Goal: Task Accomplishment & Management: Use online tool/utility

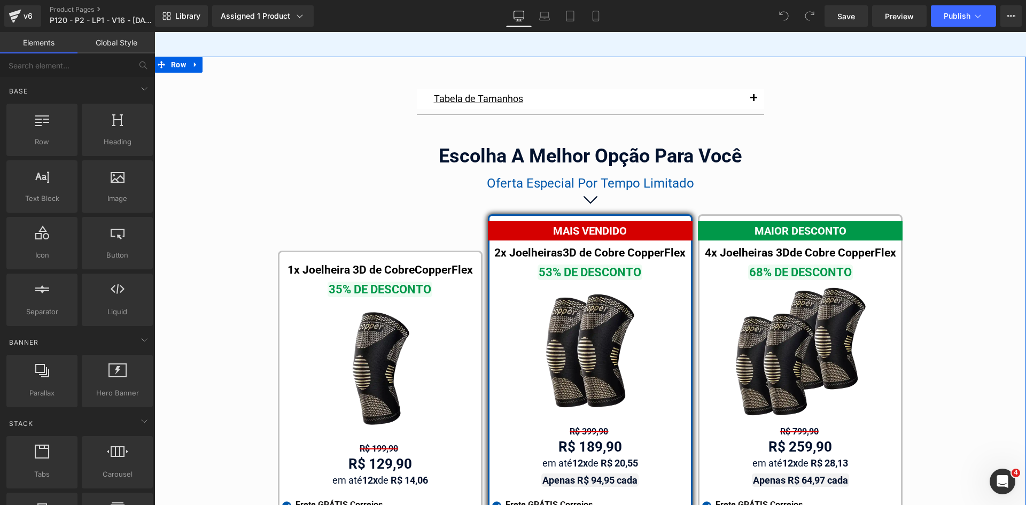
scroll to position [6160, 0]
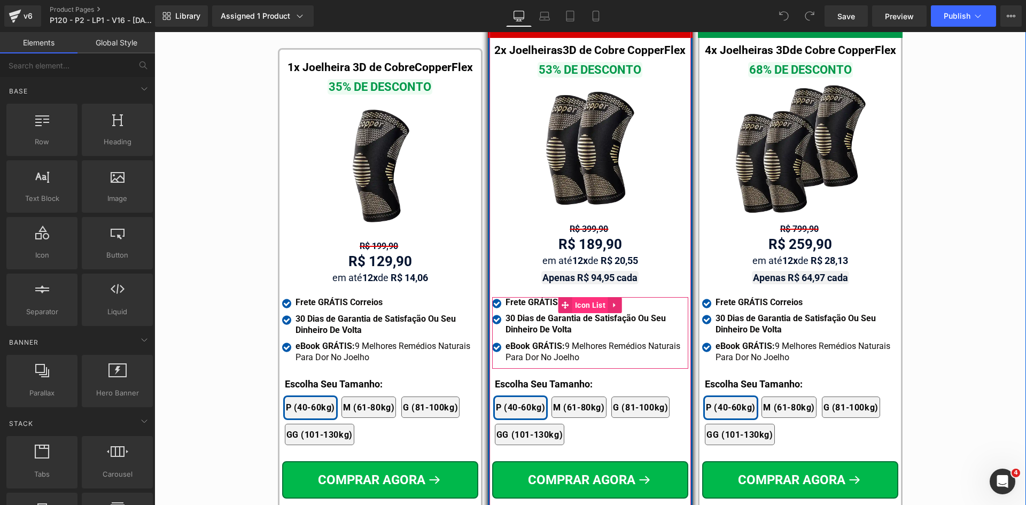
click at [572, 297] on span "Icon List" at bounding box center [590, 305] width 36 height 16
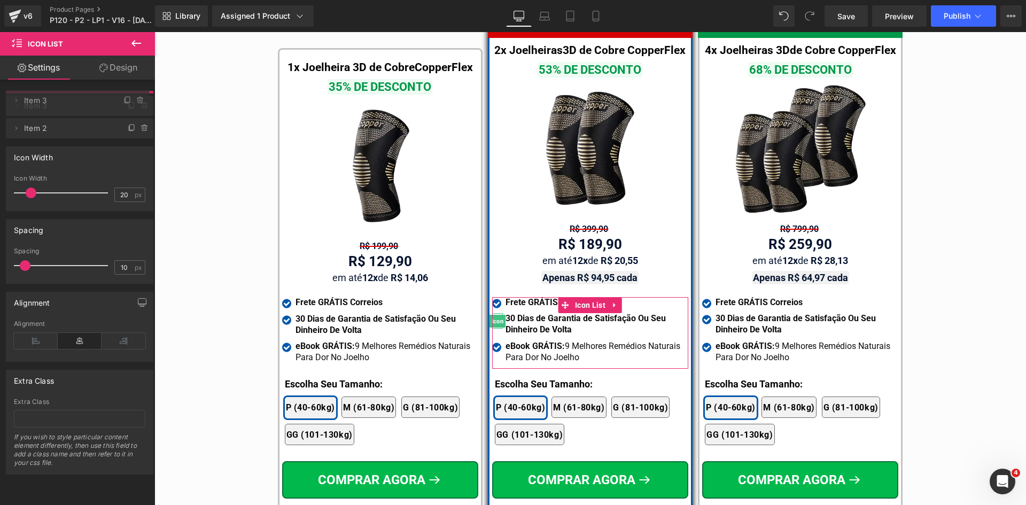
drag, startPoint x: 69, startPoint y: 125, endPoint x: 221, endPoint y: 224, distance: 181.0
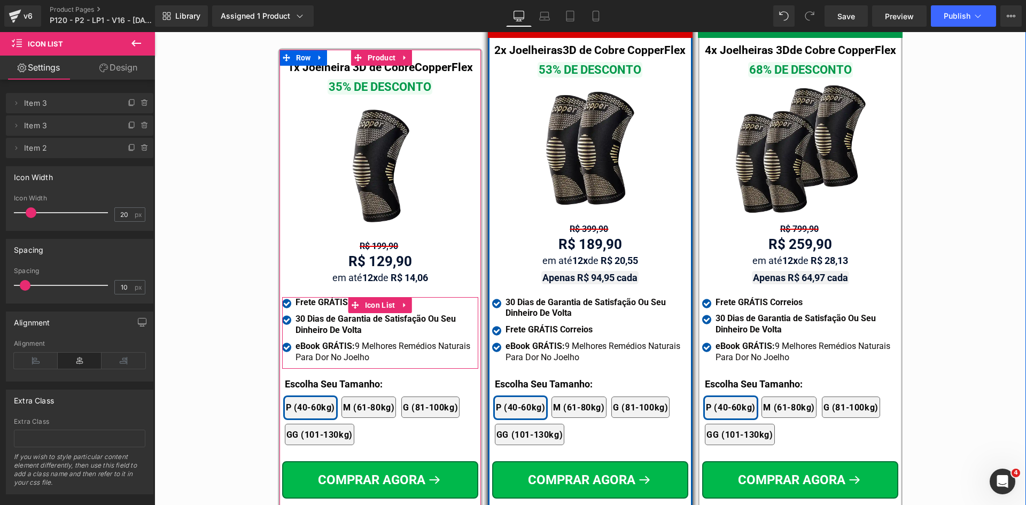
click at [371, 297] on span "Icon List" at bounding box center [380, 305] width 36 height 16
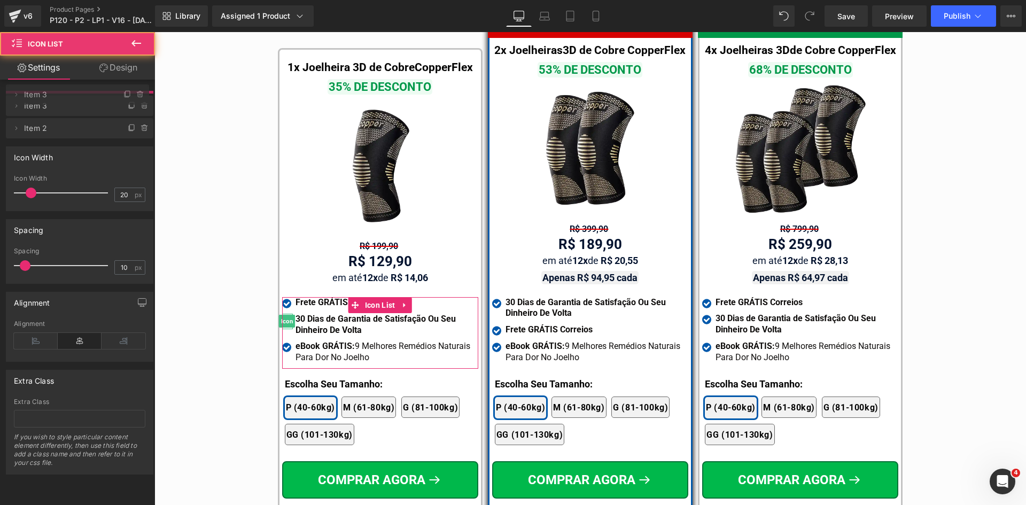
drag, startPoint x: 92, startPoint y: 126, endPoint x: 88, endPoint y: 95, distance: 31.3
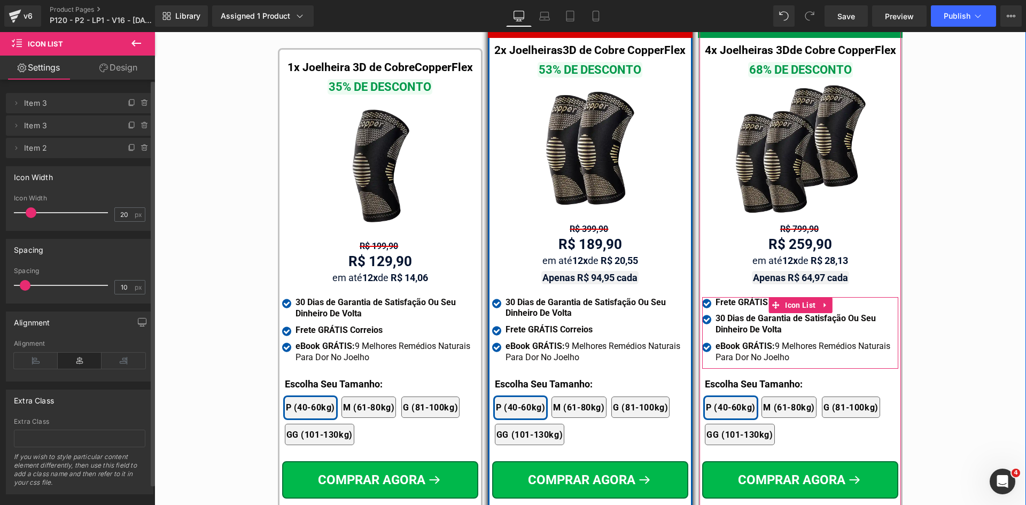
click at [797, 297] on span "Icon List" at bounding box center [800, 305] width 36 height 16
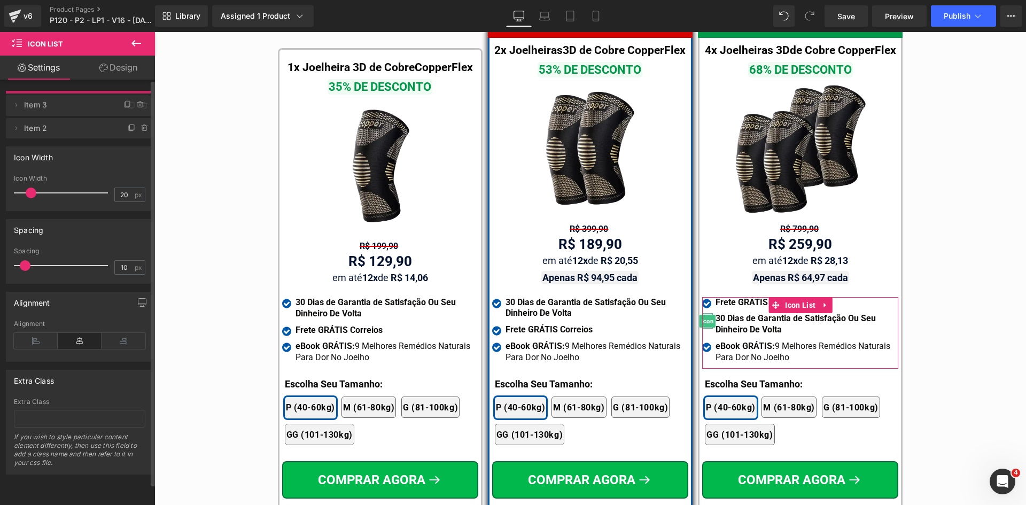
drag, startPoint x: 75, startPoint y: 121, endPoint x: 76, endPoint y: 101, distance: 20.3
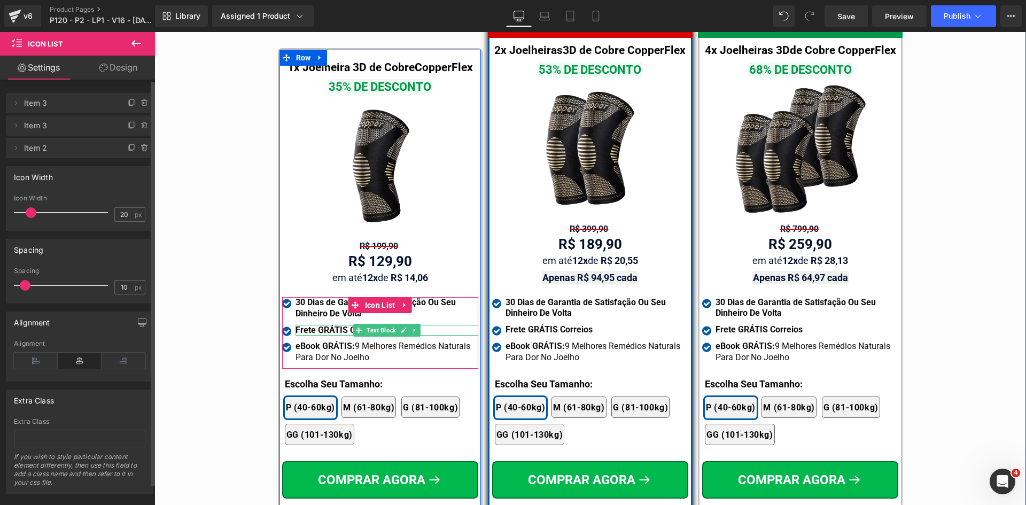
click at [344, 325] on strong "Frete GRÁTIS Correios" at bounding box center [339, 330] width 87 height 10
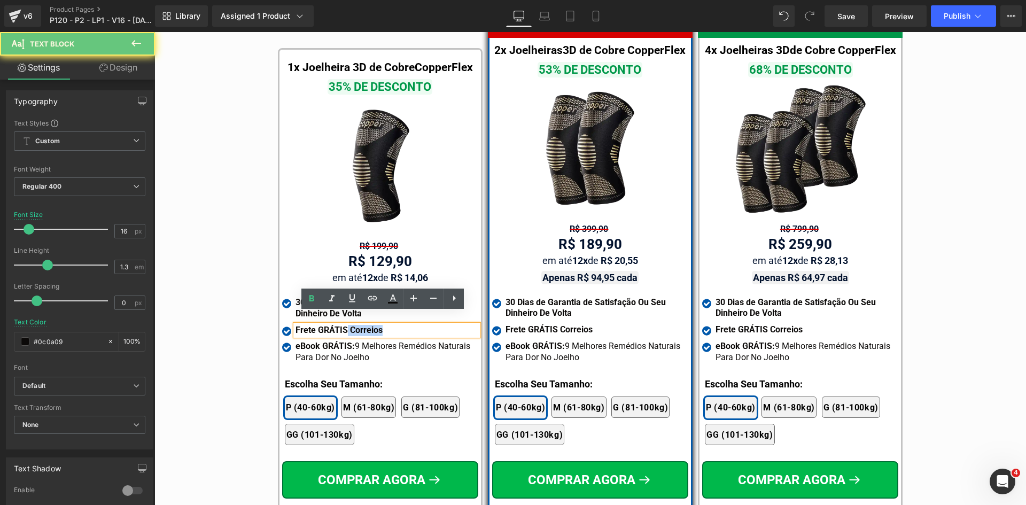
drag, startPoint x: 342, startPoint y: 316, endPoint x: 385, endPoint y: 316, distance: 42.8
click at [385, 325] on div "Frete GRÁTIS Correios" at bounding box center [387, 330] width 183 height 11
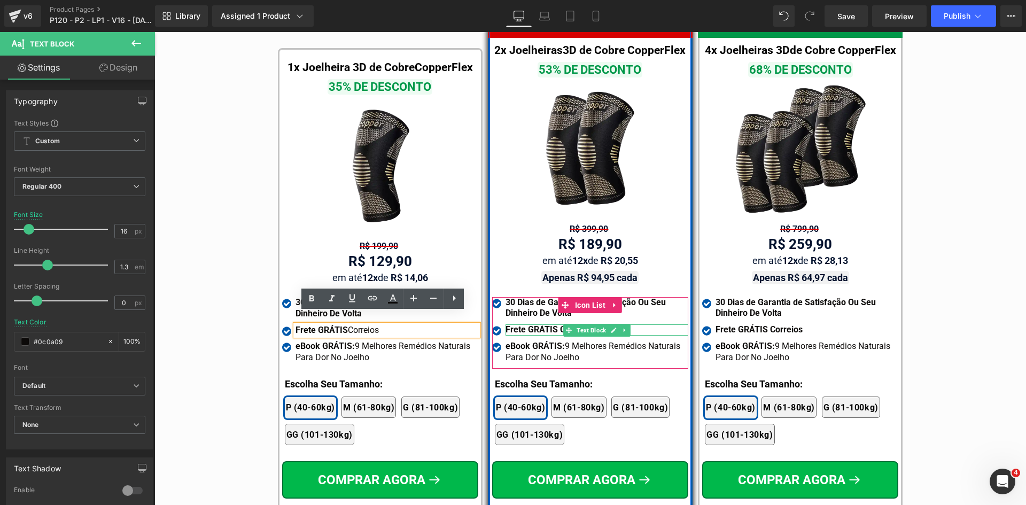
click at [529, 324] on strong "Frete GRÁTIS Correios" at bounding box center [549, 329] width 87 height 10
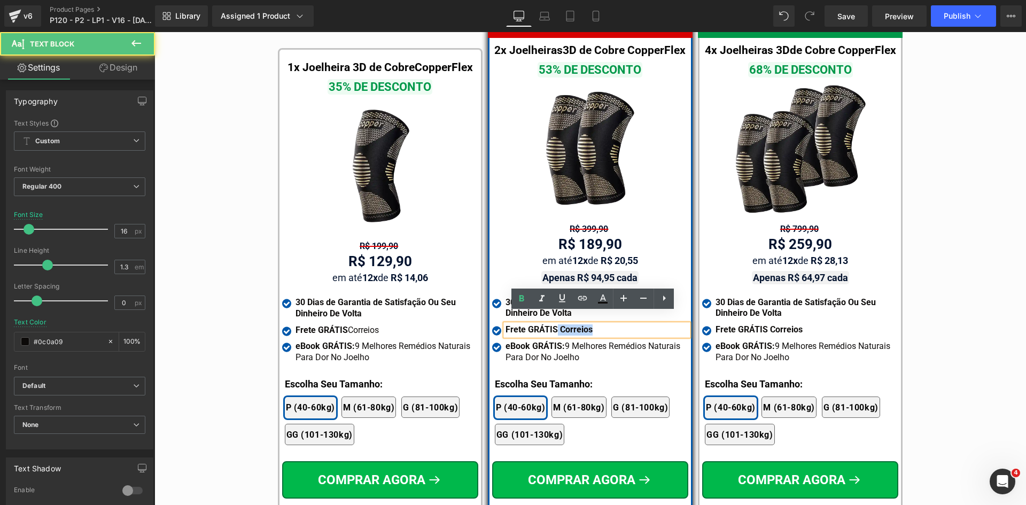
drag, startPoint x: 552, startPoint y: 317, endPoint x: 607, endPoint y: 320, distance: 55.1
click at [607, 324] on div "Frete GRÁTIS Correios" at bounding box center [597, 329] width 183 height 11
click at [726, 324] on strong "Frete GRÁTIS Correios" at bounding box center [759, 329] width 87 height 10
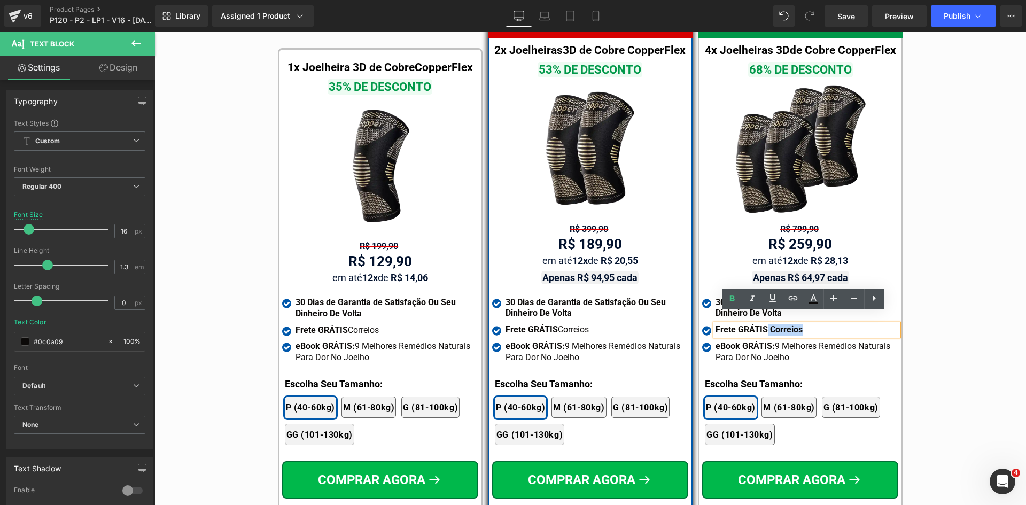
drag, startPoint x: 762, startPoint y: 319, endPoint x: 803, endPoint y: 317, distance: 41.2
click at [803, 324] on div "Frete GRÁTIS Correios" at bounding box center [807, 329] width 183 height 11
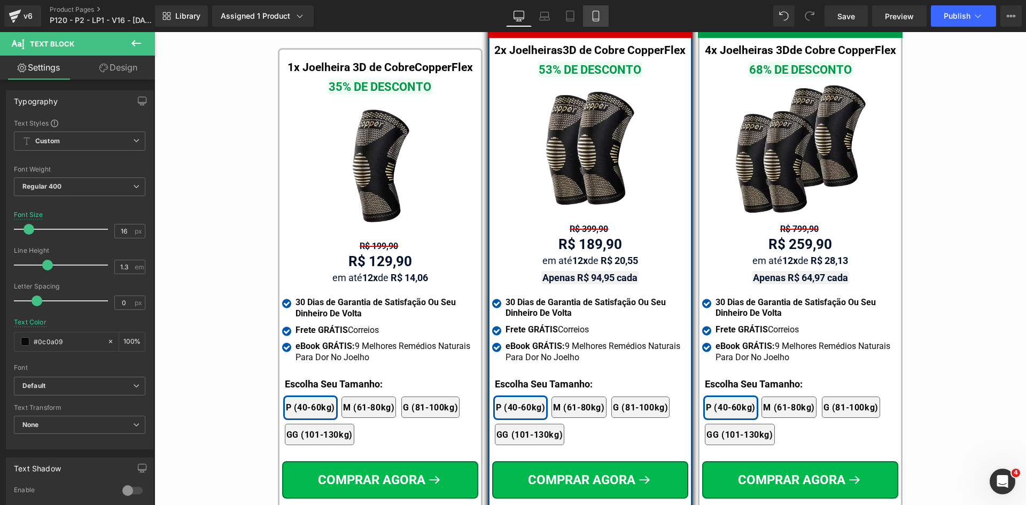
drag, startPoint x: 595, startPoint y: 15, endPoint x: 162, endPoint y: 37, distance: 434.0
click at [595, 15] on icon at bounding box center [596, 16] width 11 height 11
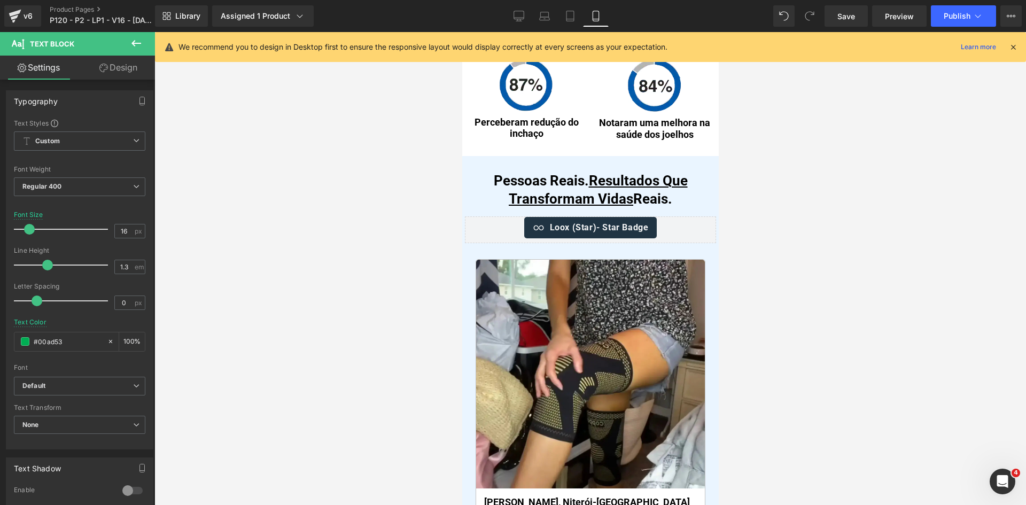
scroll to position [0, 0]
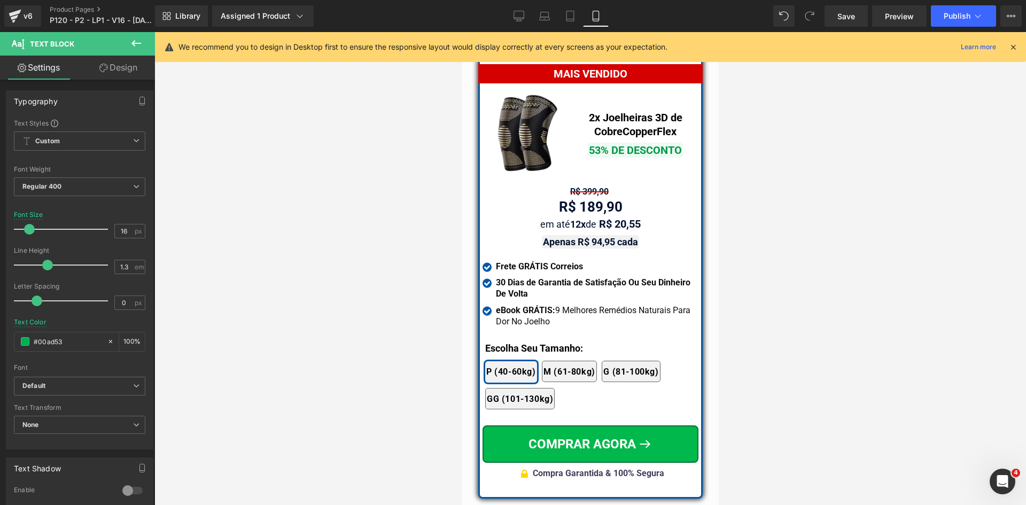
drag, startPoint x: 715, startPoint y: 67, endPoint x: 1182, endPoint y: 397, distance: 571.9
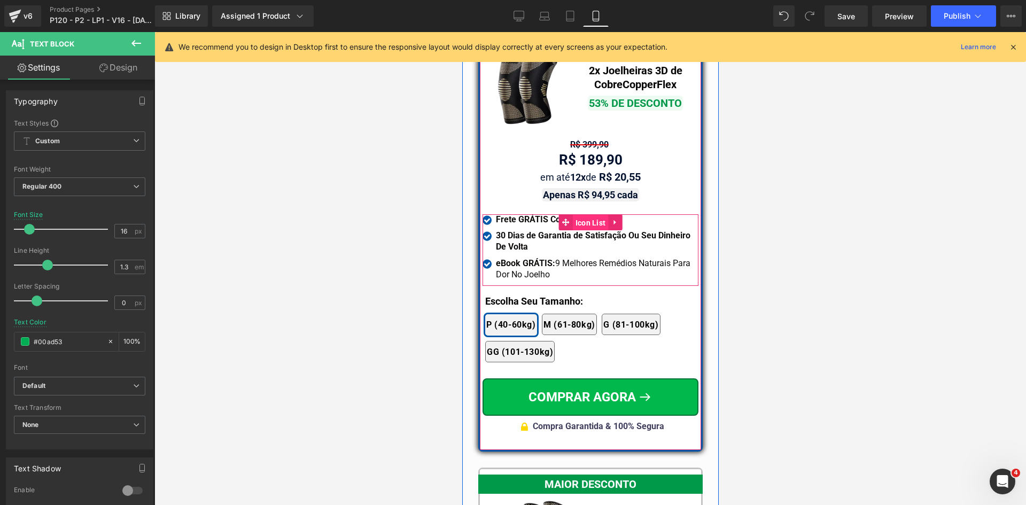
click at [578, 215] on span "Icon List" at bounding box center [590, 223] width 36 height 16
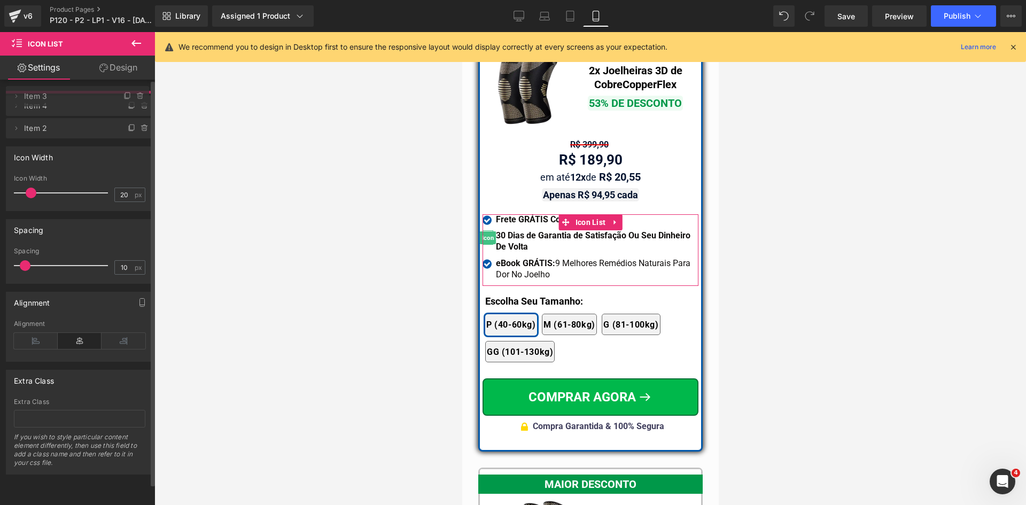
drag, startPoint x: 108, startPoint y: 126, endPoint x: 104, endPoint y: 98, distance: 28.1
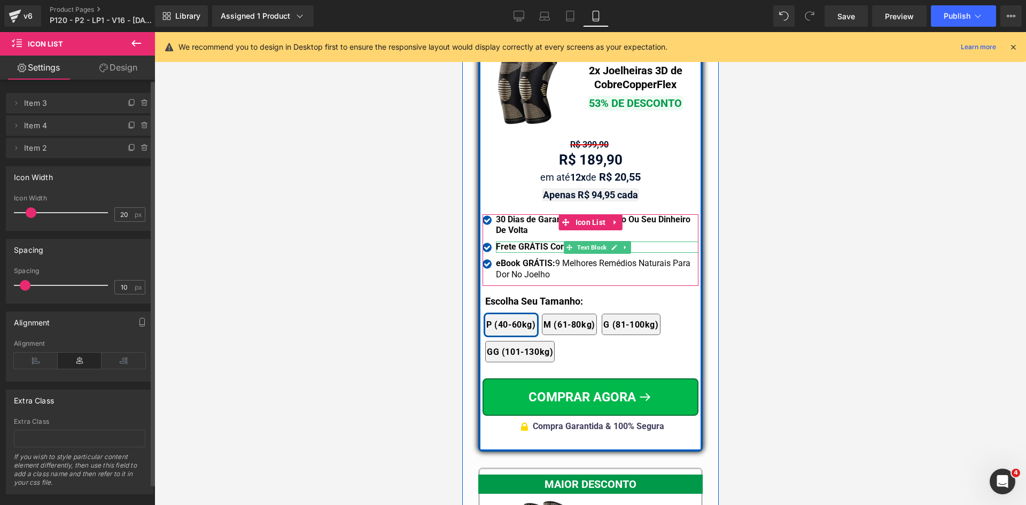
click at [521, 242] on strong "Frete GRÁTIS Correios" at bounding box center [538, 247] width 87 height 10
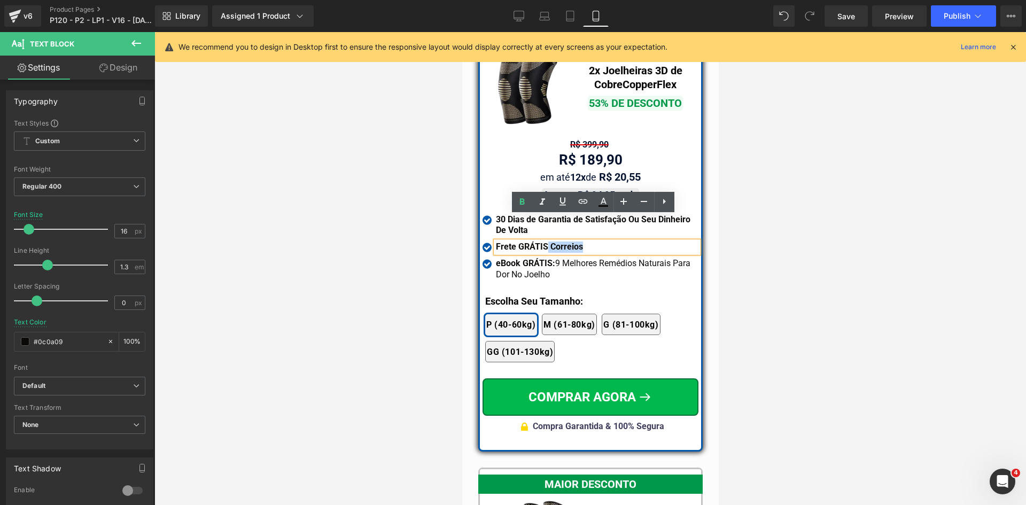
drag, startPoint x: 542, startPoint y: 221, endPoint x: 589, endPoint y: 221, distance: 47.0
click at [589, 242] on div "Frete GRÁTIS Correios" at bounding box center [596, 247] width 203 height 11
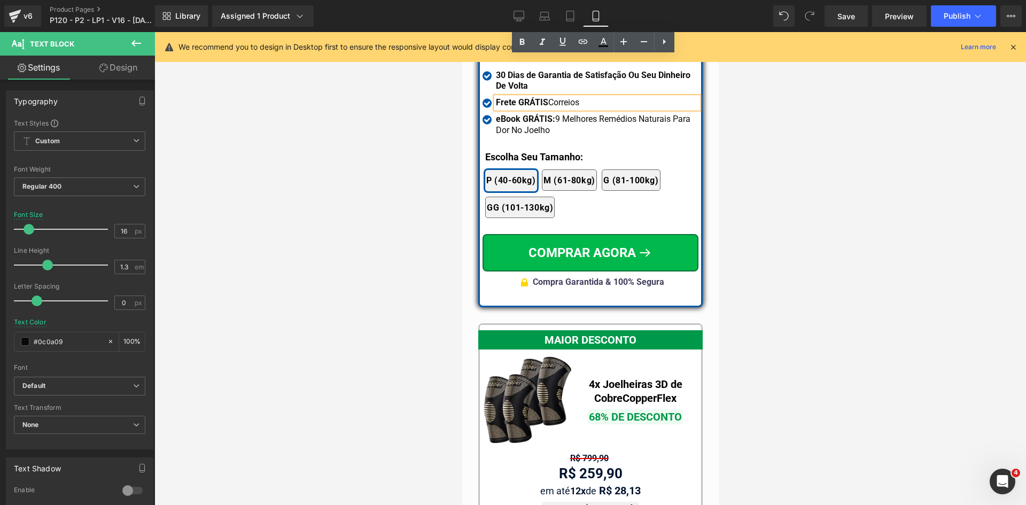
scroll to position [9607, 0]
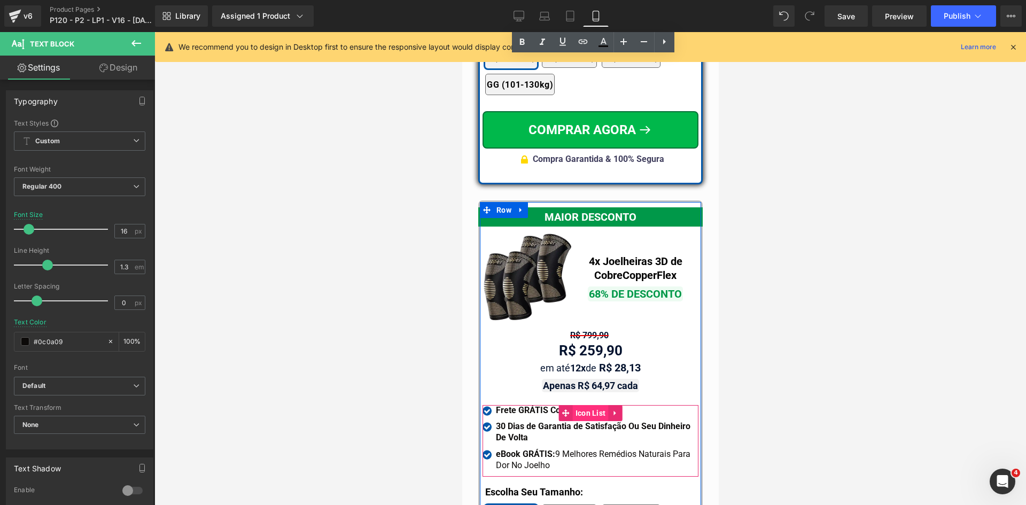
click at [583, 405] on span "Icon List" at bounding box center [590, 413] width 36 height 16
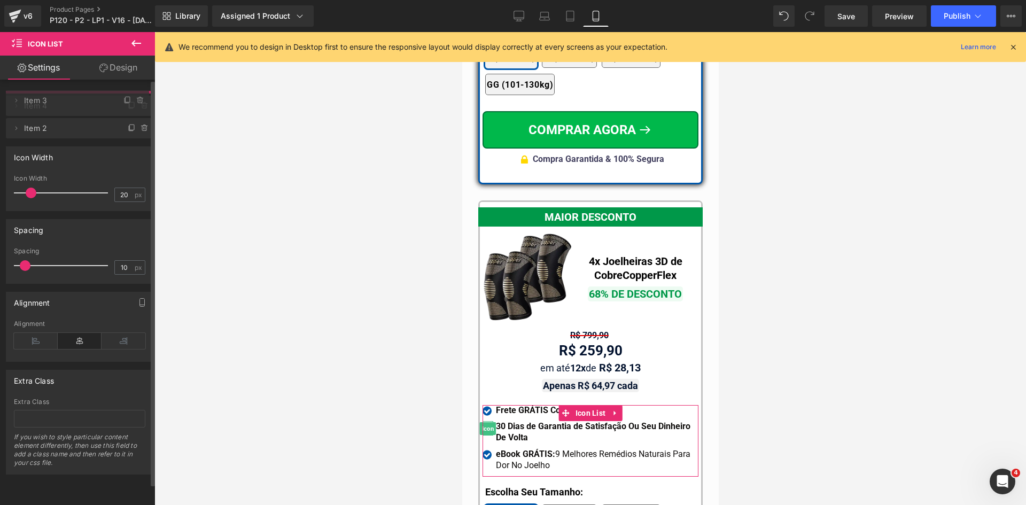
drag, startPoint x: 79, startPoint y: 120, endPoint x: 80, endPoint y: 95, distance: 25.1
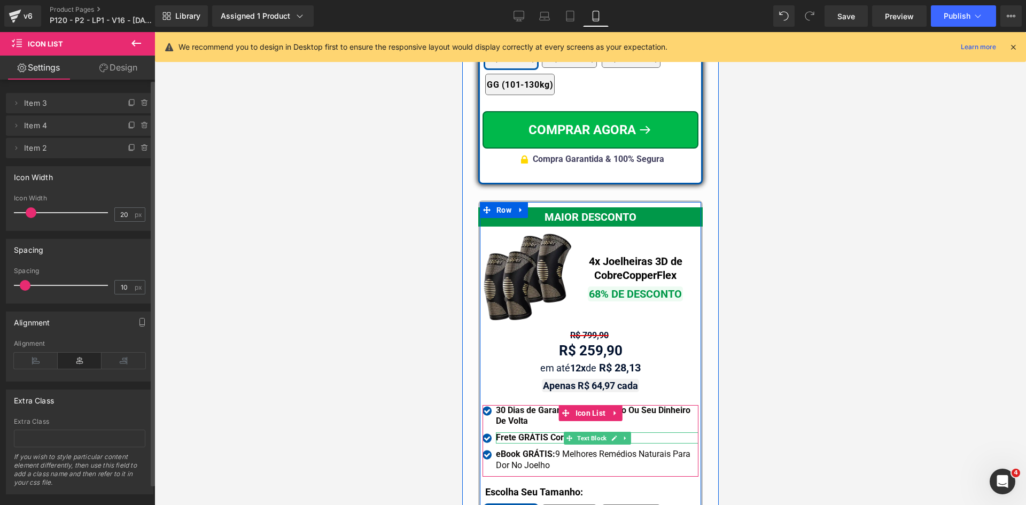
click at [537, 432] on strong "Frete GRÁTIS Correios" at bounding box center [538, 437] width 87 height 10
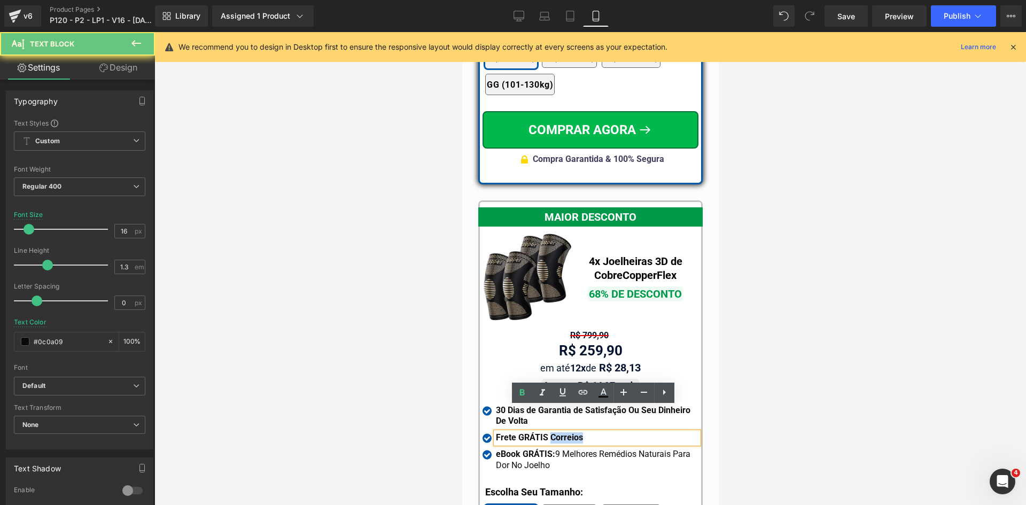
drag, startPoint x: 543, startPoint y: 411, endPoint x: 608, endPoint y: 418, distance: 65.1
click at [608, 432] on div "Frete GRÁTIS Correios" at bounding box center [596, 437] width 203 height 11
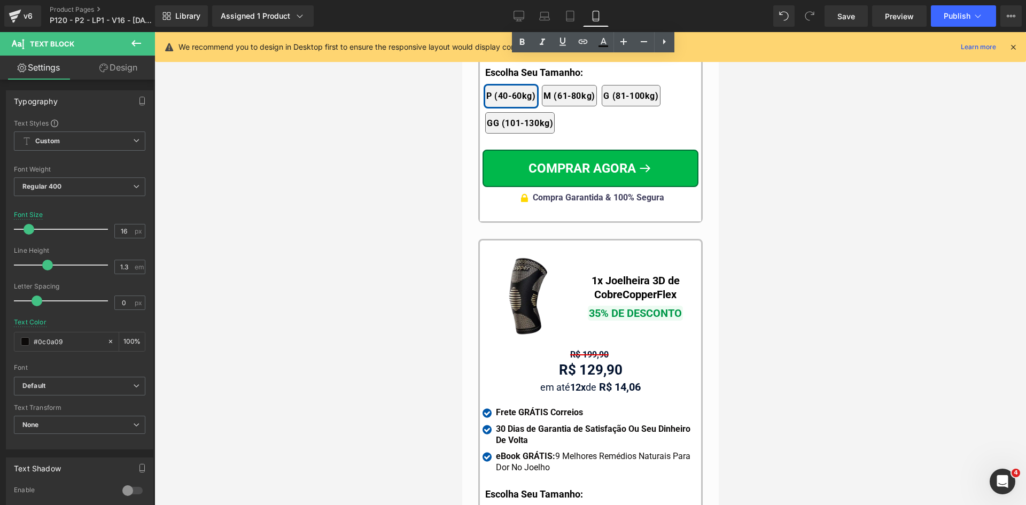
scroll to position [10035, 0]
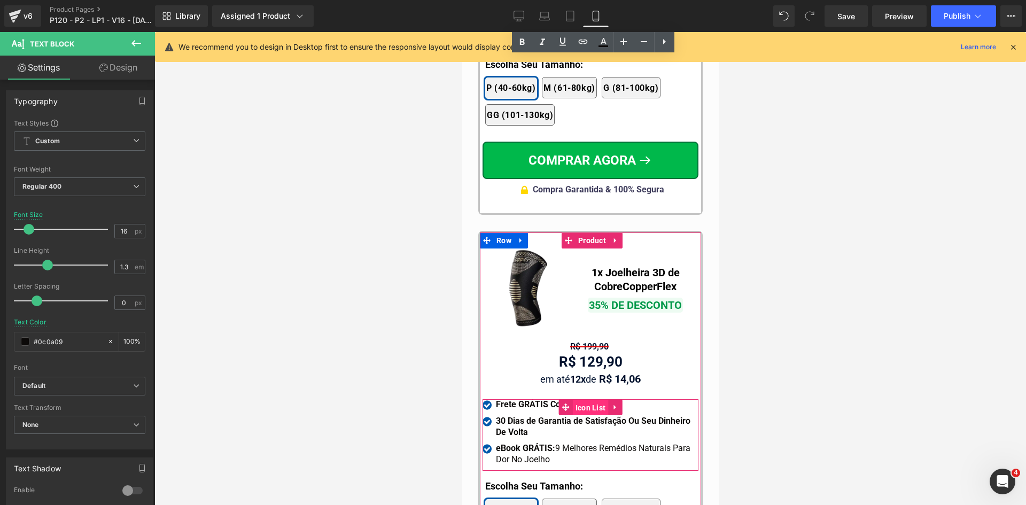
click at [586, 400] on span "Icon List" at bounding box center [590, 408] width 36 height 16
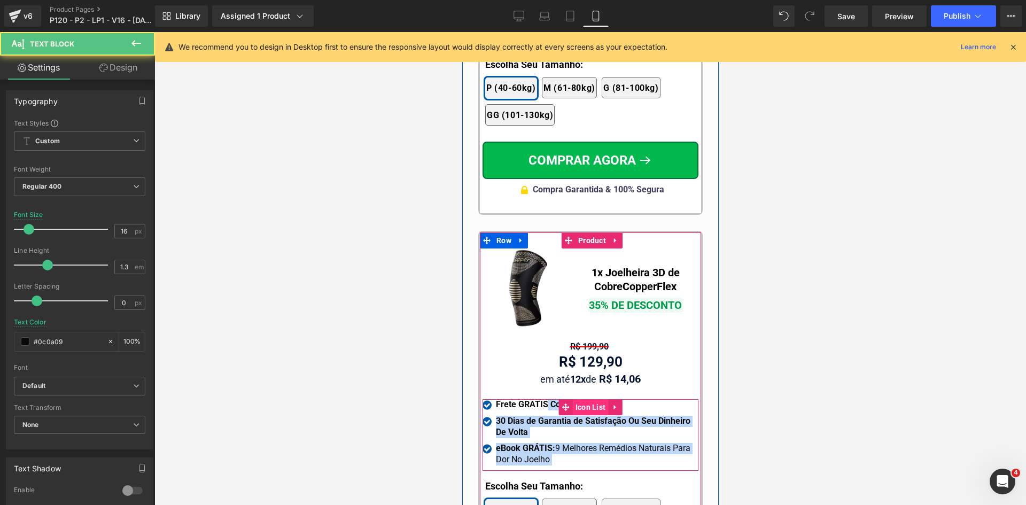
drag, startPoint x: 571, startPoint y: 379, endPoint x: 589, endPoint y: 382, distance: 18.4
click at [589, 399] on div "Icon Frete GRÁTIS Correios Text Block Icon 30 Dias de Garantia de Satisfação Ou…" at bounding box center [590, 435] width 216 height 72
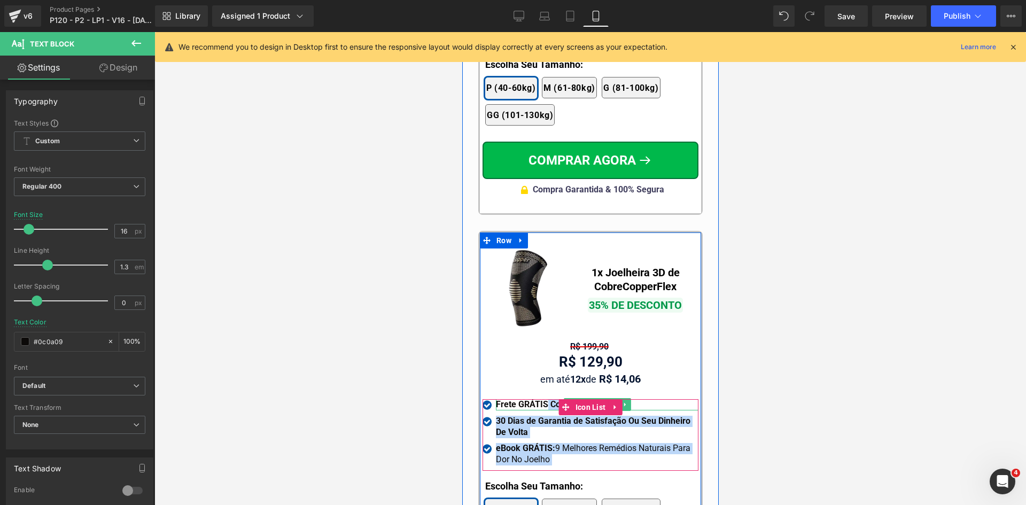
click at [642, 399] on div "Frete GRÁTIS Correios" at bounding box center [596, 404] width 203 height 11
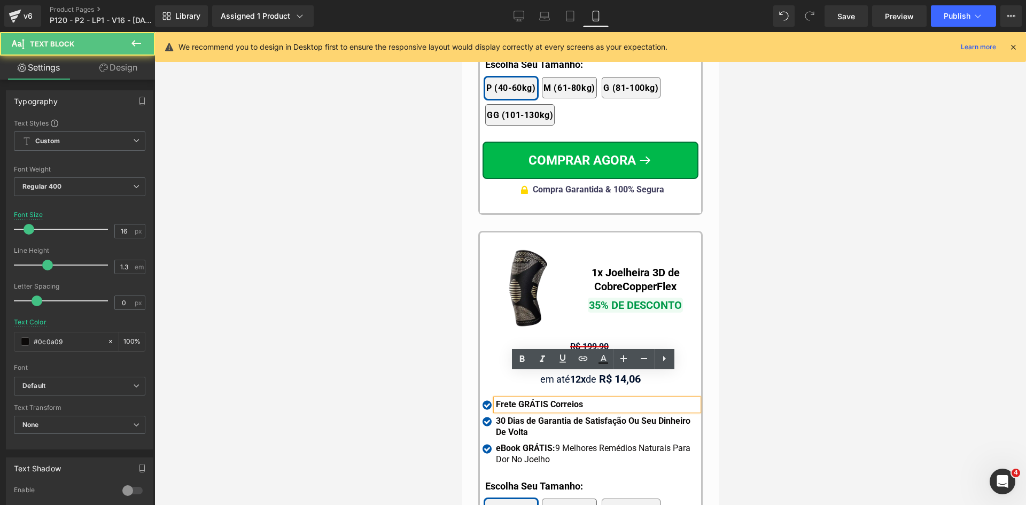
click at [642, 399] on div "Frete GRÁTIS Correios" at bounding box center [596, 404] width 203 height 11
click at [547, 399] on strong "Frete GRÁTIS Correios" at bounding box center [538, 404] width 87 height 10
click at [540, 399] on strong "Frete GRÁTIS Correios" at bounding box center [538, 404] width 87 height 10
drag, startPoint x: 542, startPoint y: 377, endPoint x: 591, endPoint y: 379, distance: 48.1
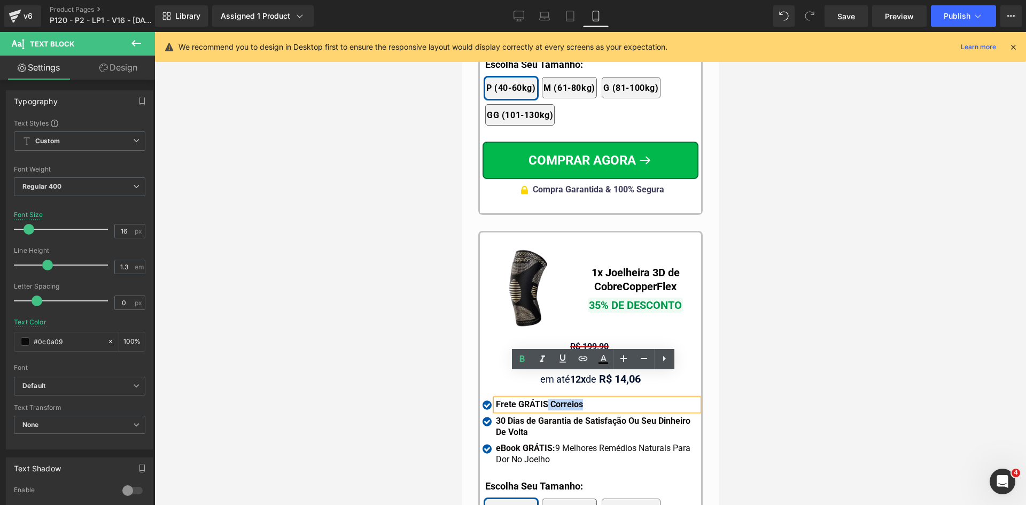
click at [591, 399] on div "Frete GRÁTIS Correios" at bounding box center [596, 404] width 203 height 11
click at [769, 382] on div at bounding box center [590, 268] width 872 height 473
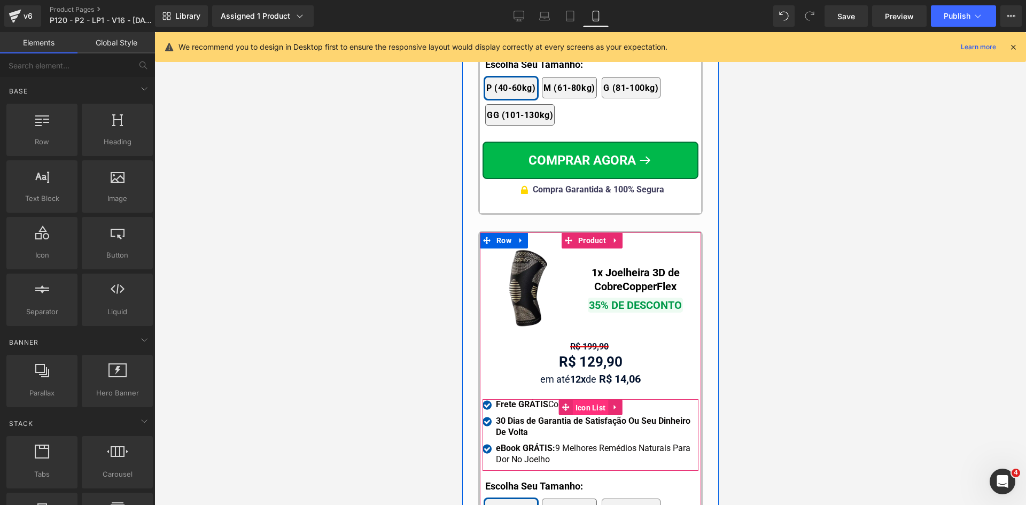
click at [589, 400] on span "Icon List" at bounding box center [590, 408] width 36 height 16
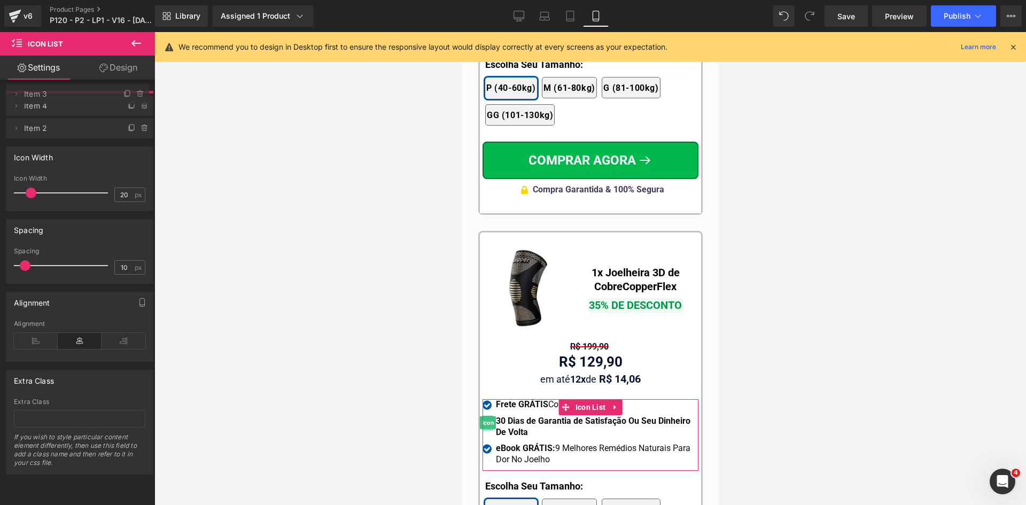
drag, startPoint x: 86, startPoint y: 127, endPoint x: 77, endPoint y: 96, distance: 32.7
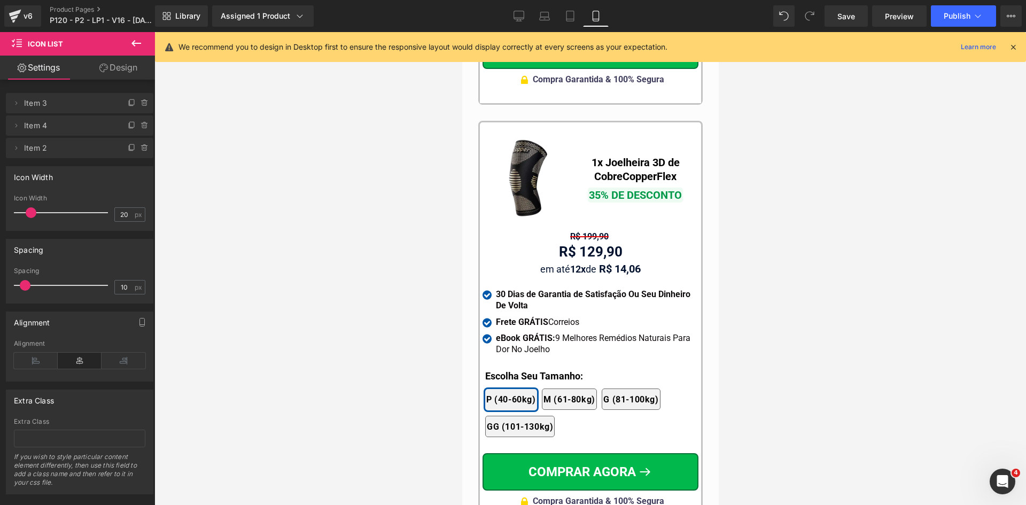
scroll to position [10302, 0]
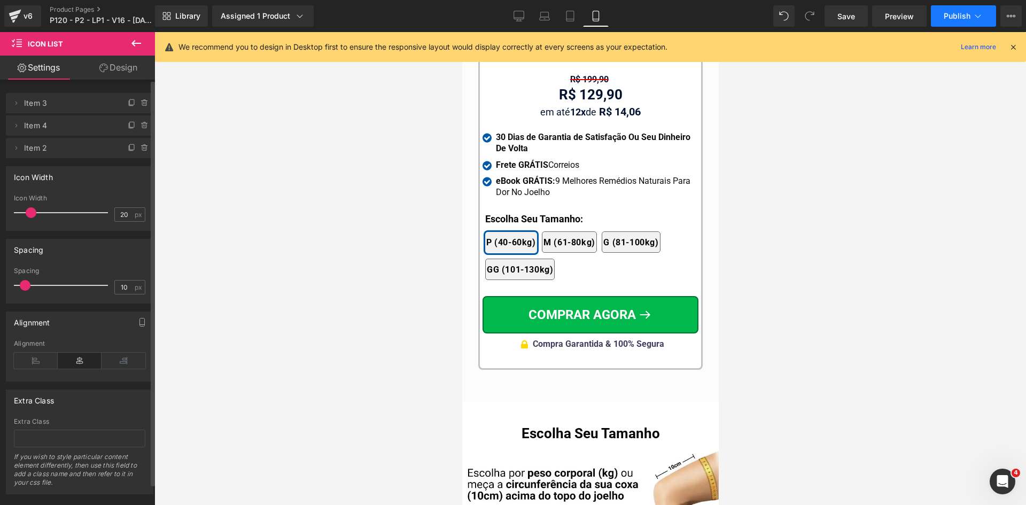
click at [955, 12] on span "Publish" at bounding box center [957, 16] width 27 height 9
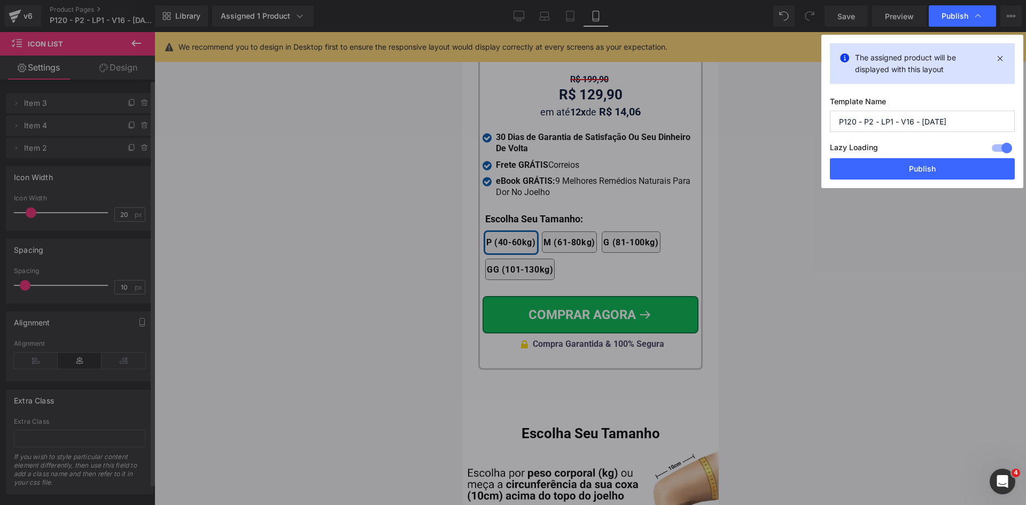
click at [0, 0] on button "Publish" at bounding box center [0, 0] width 0 height 0
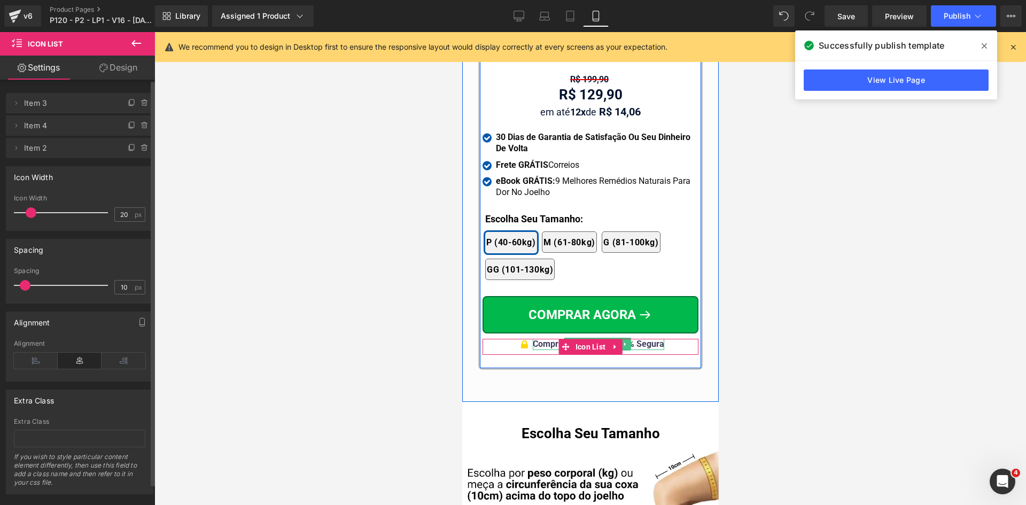
click at [650, 339] on span "Compra Garantida & 100% Segura" at bounding box center [597, 344] width 131 height 10
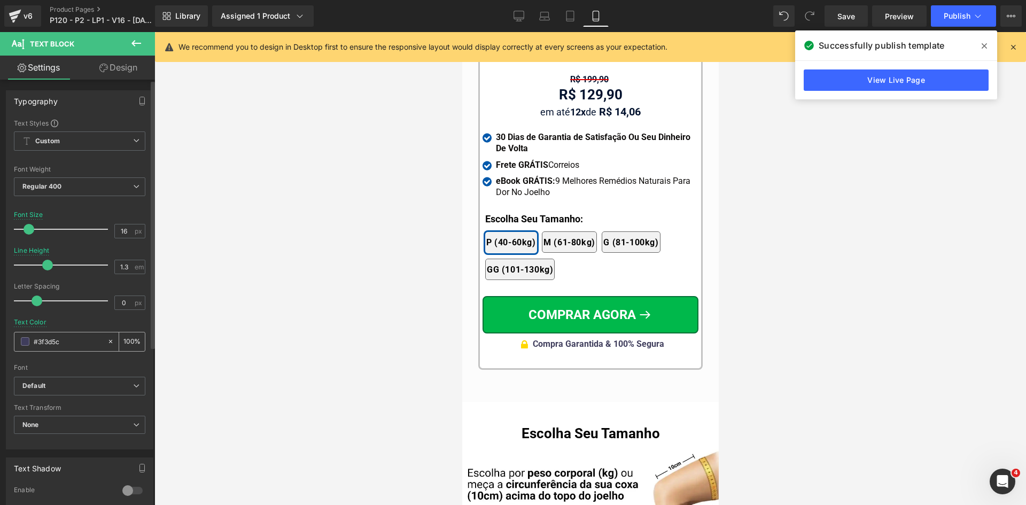
click at [67, 343] on input "#3f3d5c" at bounding box center [68, 342] width 68 height 12
paste input "4a4a4a"
click at [91, 335] on div "#4a4a4a" at bounding box center [60, 341] width 92 height 19
type input "#4a4a4a"
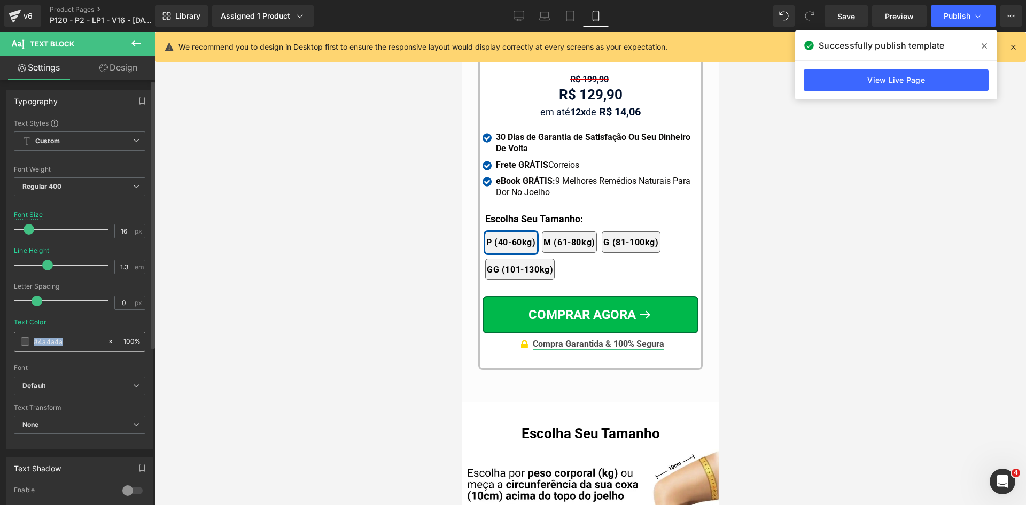
click at [91, 335] on div "#4a4a4a" at bounding box center [60, 341] width 92 height 19
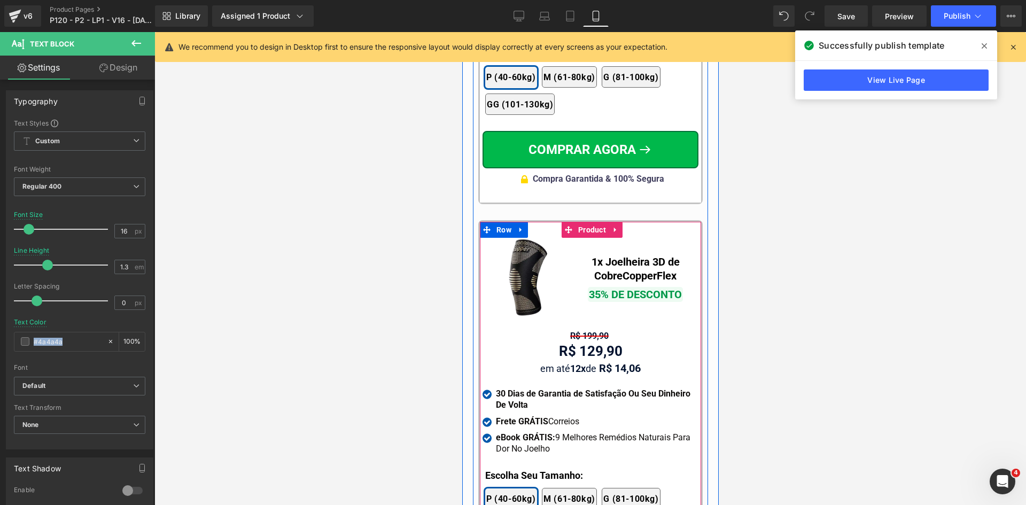
scroll to position [10035, 0]
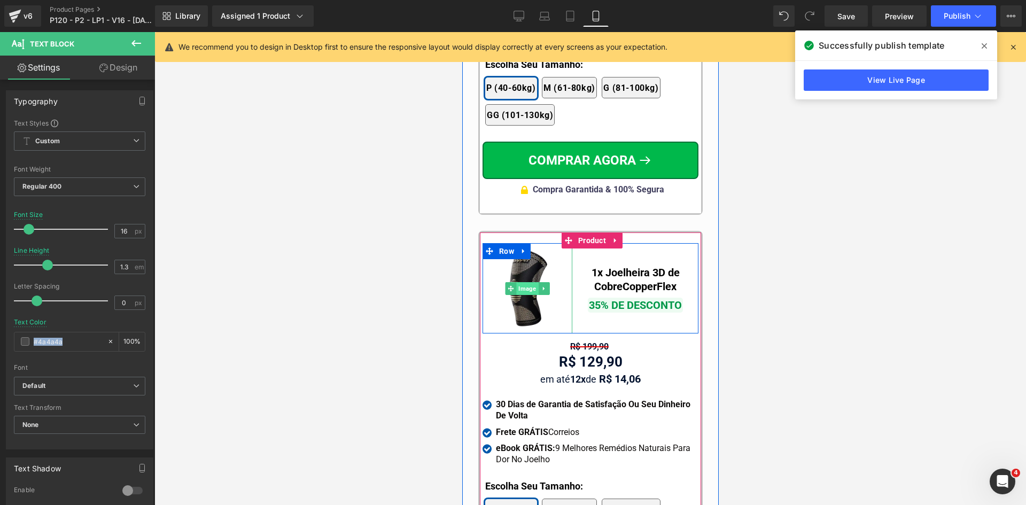
click at [523, 282] on span "Image" at bounding box center [527, 288] width 22 height 13
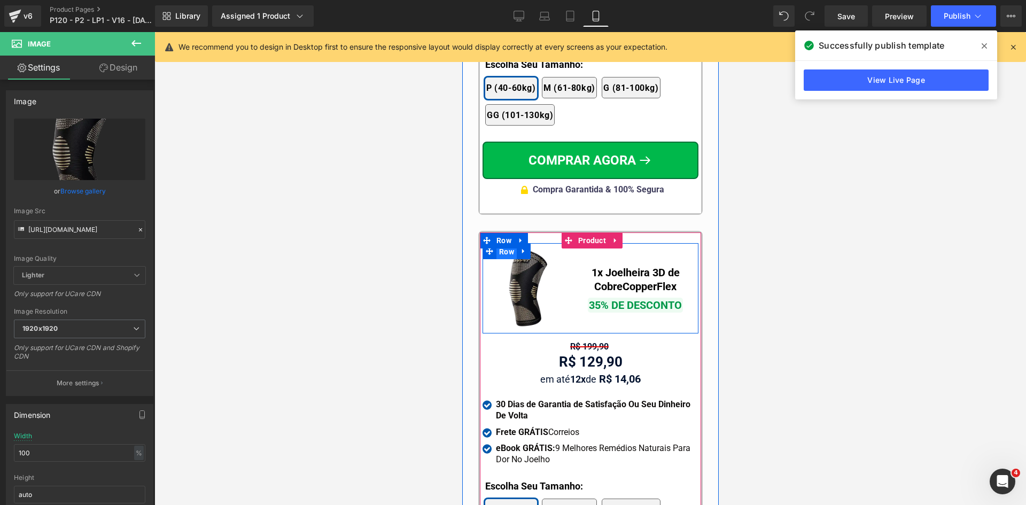
click at [506, 244] on span "Row" at bounding box center [506, 252] width 20 height 16
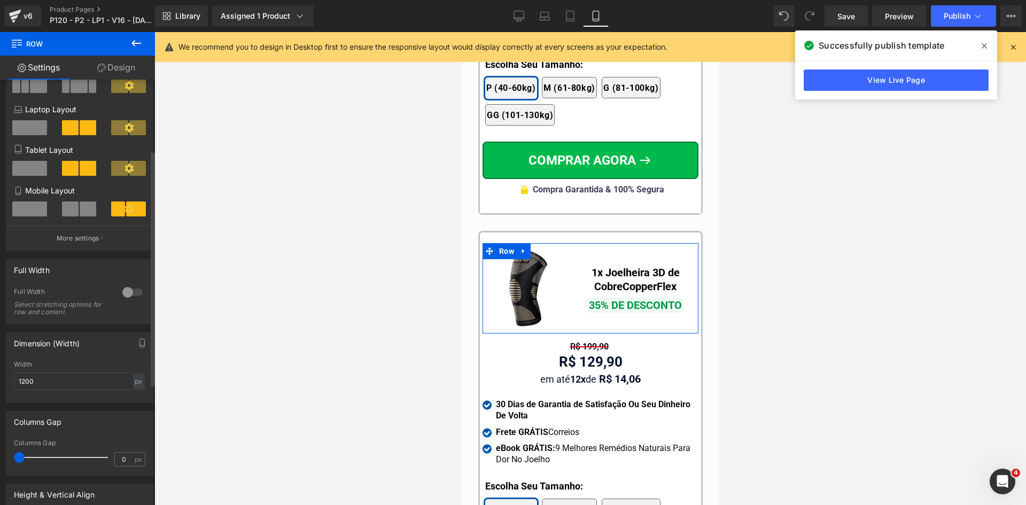
scroll to position [160, 0]
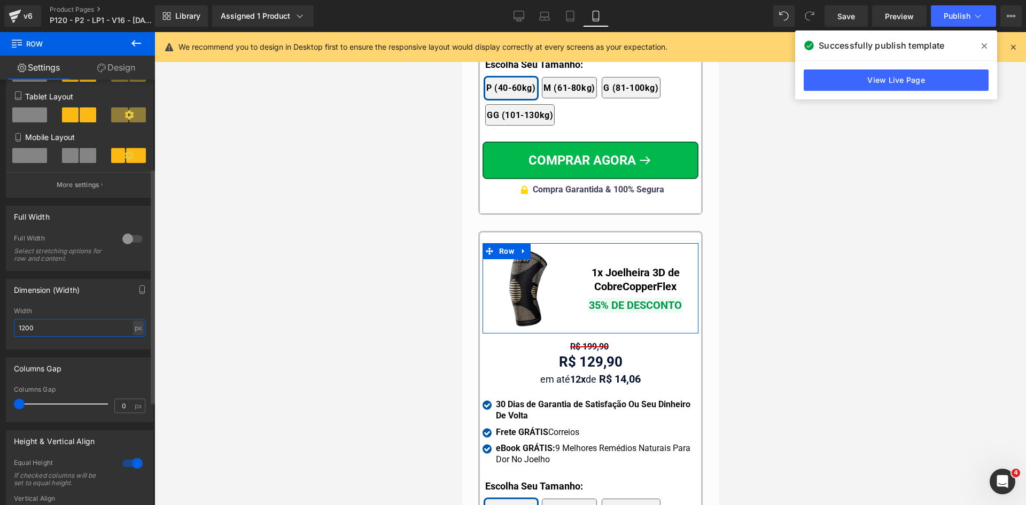
click at [36, 327] on input "1200" at bounding box center [79, 328] width 131 height 18
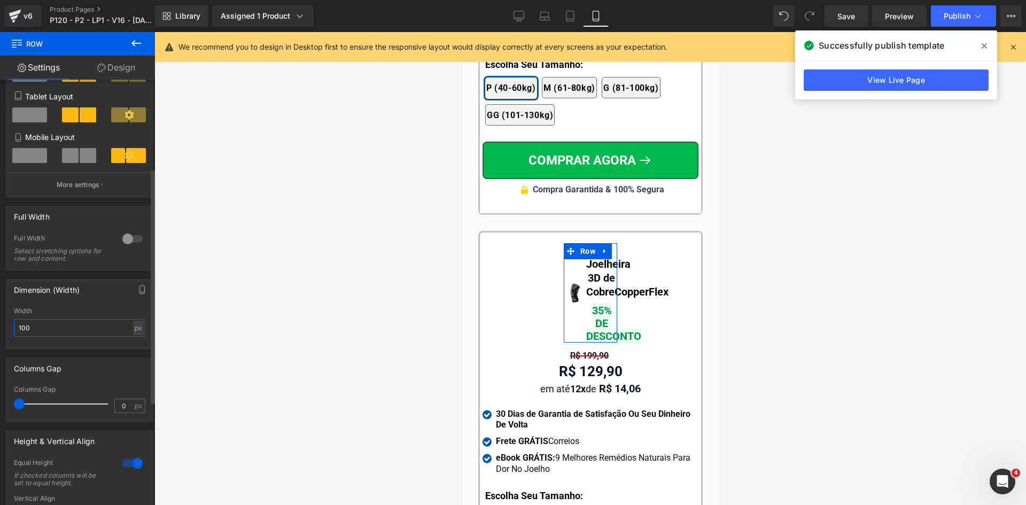
type input "1200"
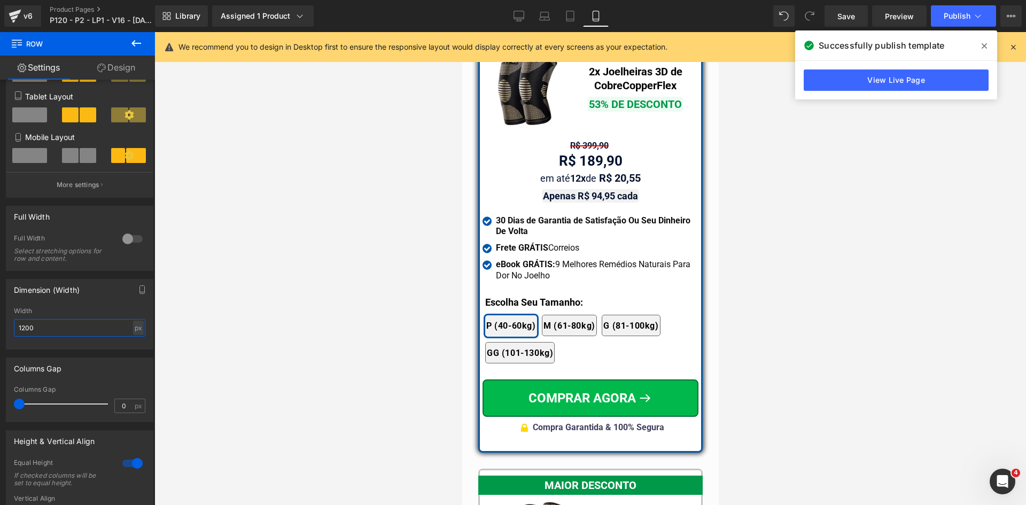
scroll to position [9340, 0]
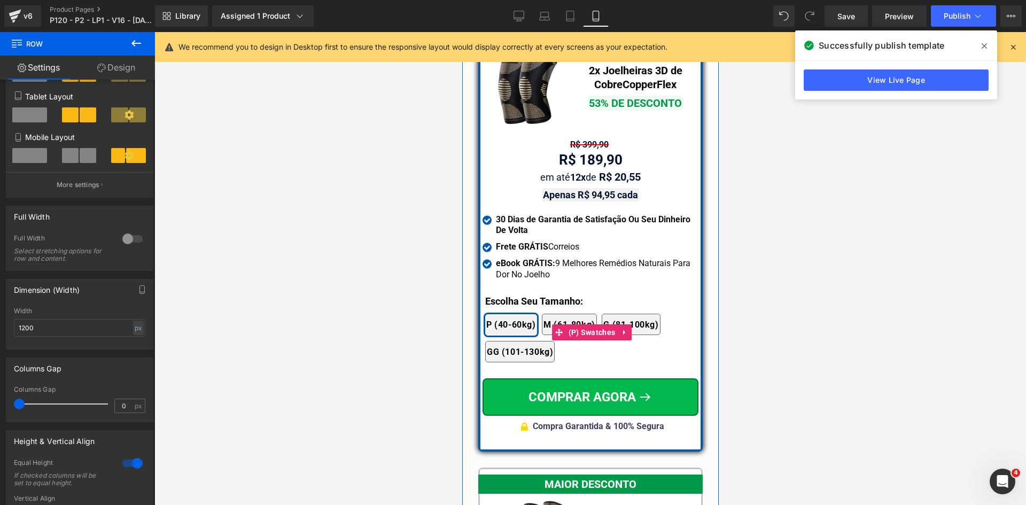
click at [462, 32] on div at bounding box center [462, 32] width 0 height 0
click at [506, 296] on b "Escolha Seu Tamanho:" at bounding box center [534, 301] width 98 height 11
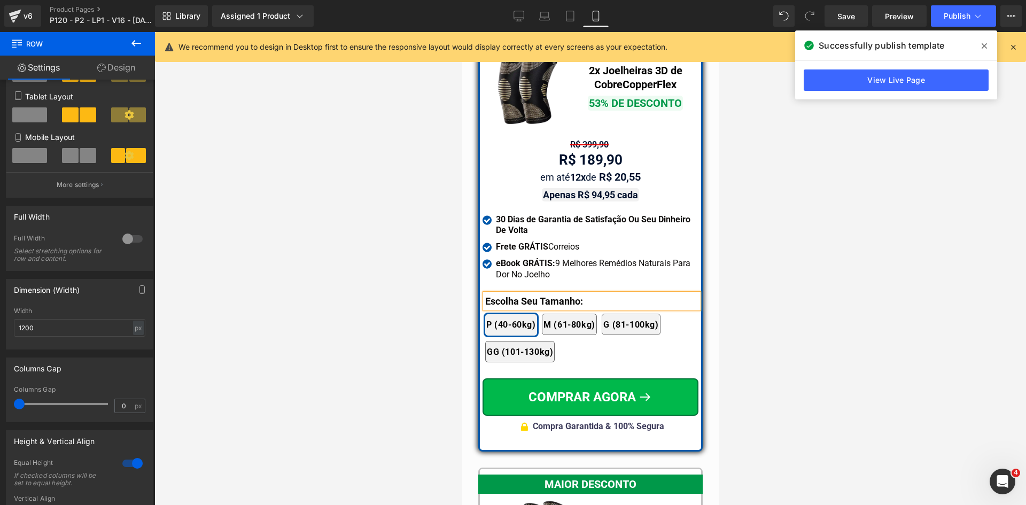
click at [506, 296] on b "Escolha Seu Tamanho:" at bounding box center [534, 301] width 98 height 11
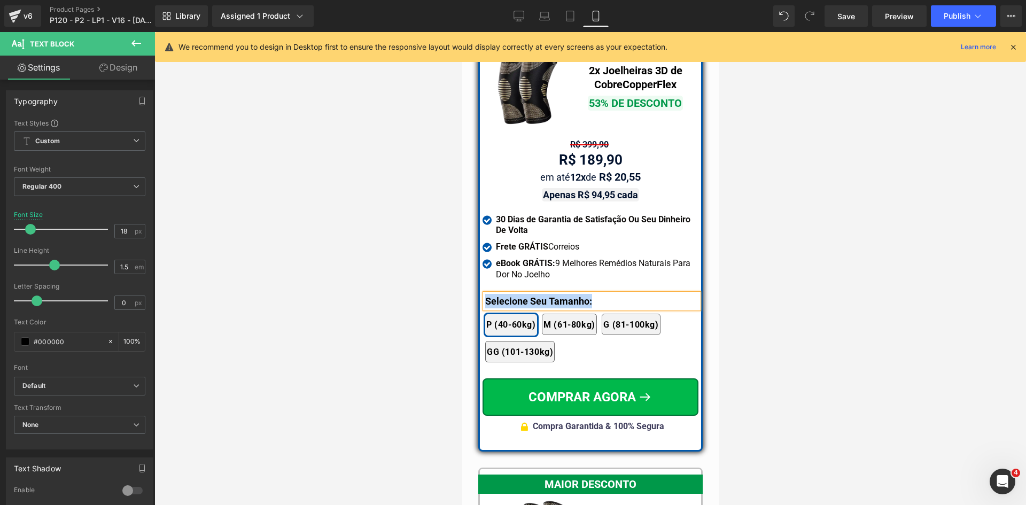
copy b "Selecione Seu Tamanho:"
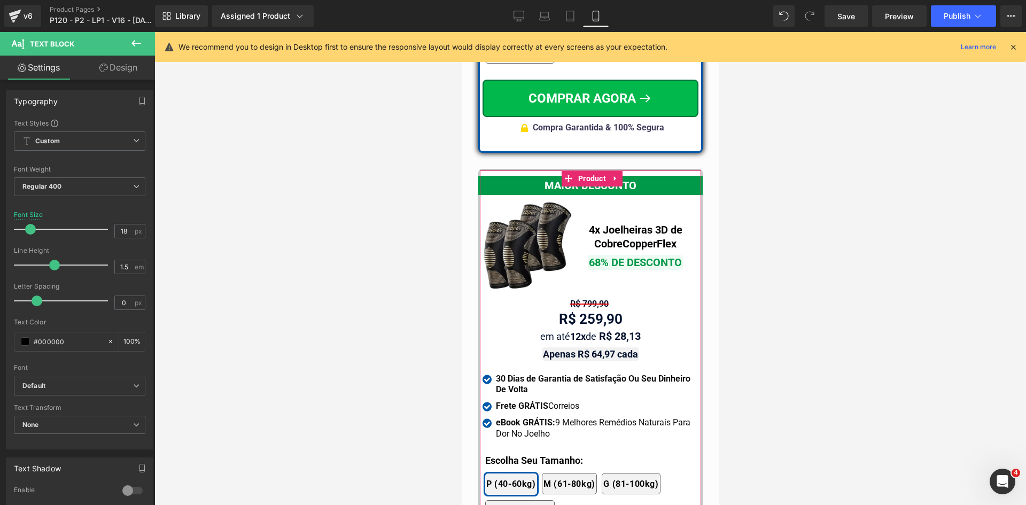
scroll to position [9714, 0]
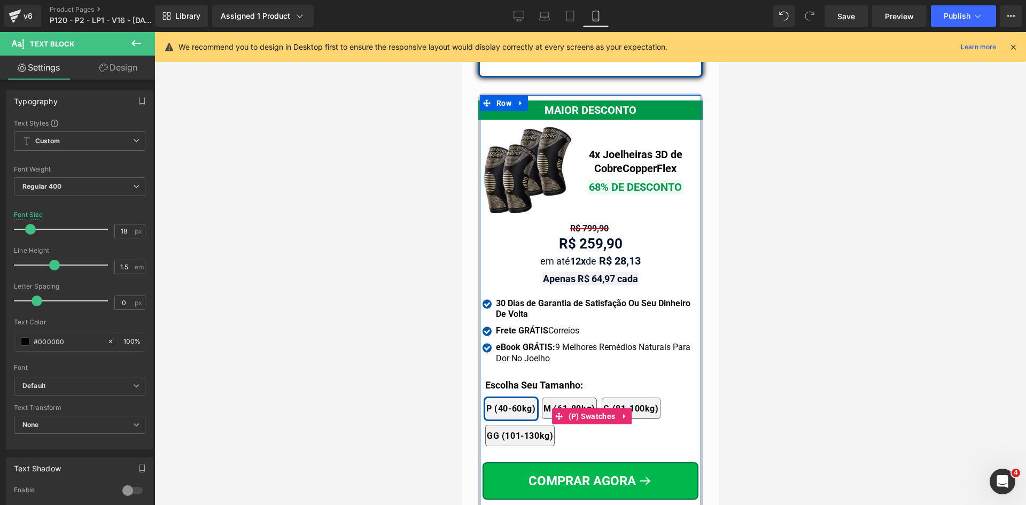
click at [522, 382] on div "2x Joelheiras 4x Joelheiras 1x Joelheira 3x Joelheiras P (40-60kg) M (61-80kg) …" at bounding box center [591, 417] width 213 height 70
click at [462, 32] on div at bounding box center [462, 32] width 0 height 0
click at [521, 379] on b "Escolha Seu Tamanho:" at bounding box center [534, 384] width 98 height 11
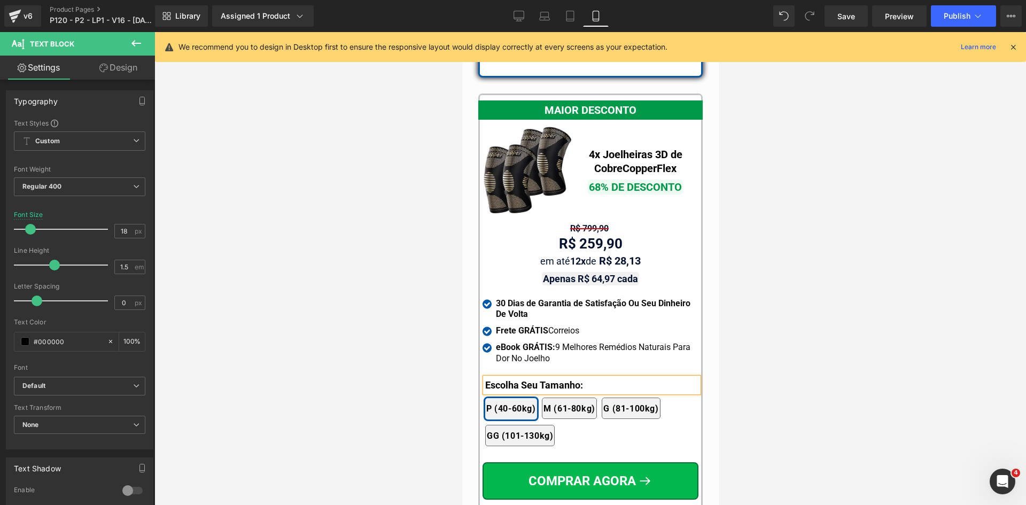
click at [521, 379] on b "Escolha Seu Tamanho:" at bounding box center [534, 384] width 98 height 11
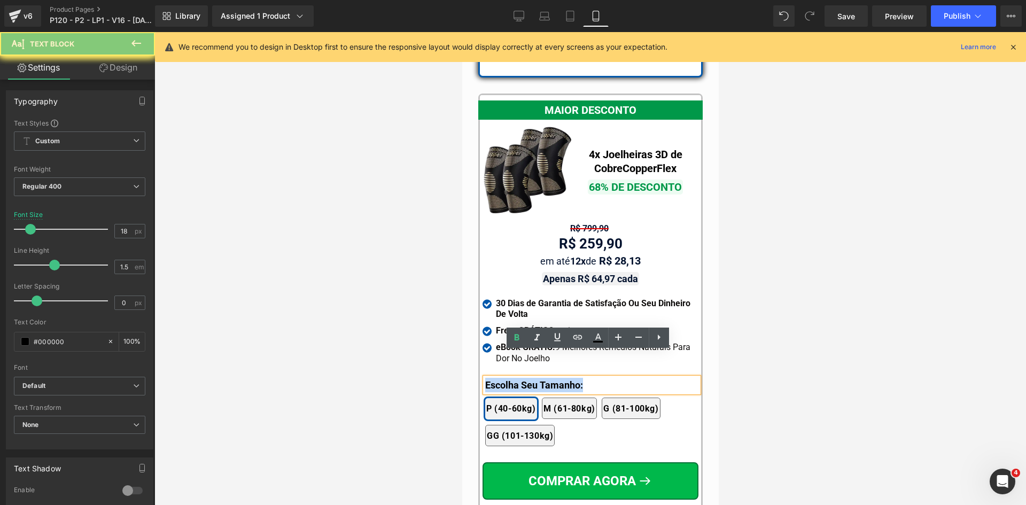
paste div
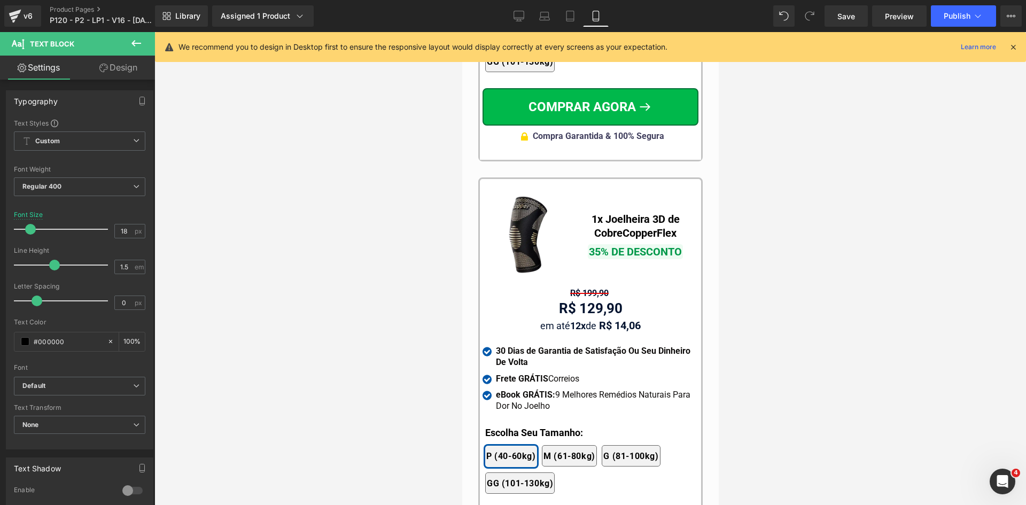
scroll to position [10302, 0]
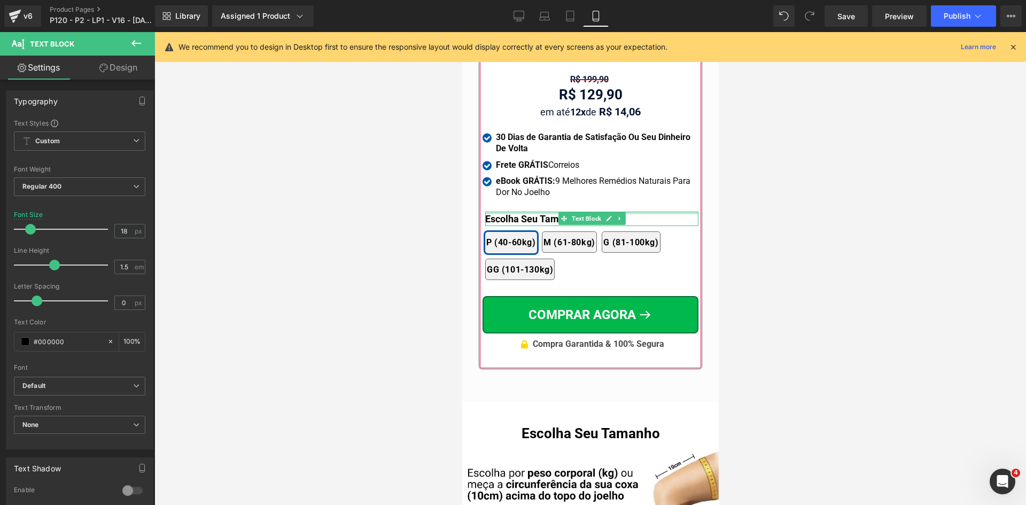
click at [509, 212] on div at bounding box center [591, 213] width 213 height 3
click at [509, 213] on b "Escolha Seu Tamanho:" at bounding box center [534, 218] width 98 height 11
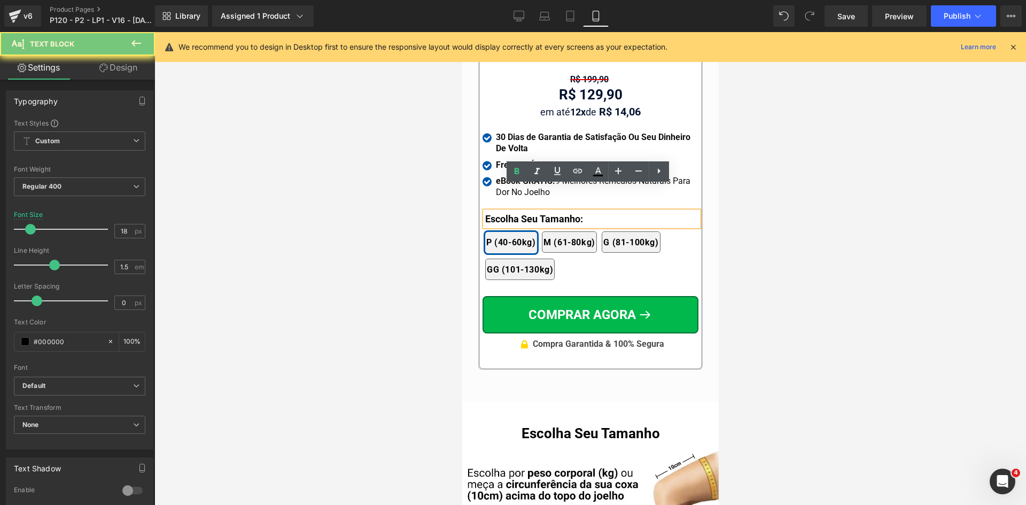
click at [509, 213] on b "Escolha Seu Tamanho:" at bounding box center [534, 218] width 98 height 11
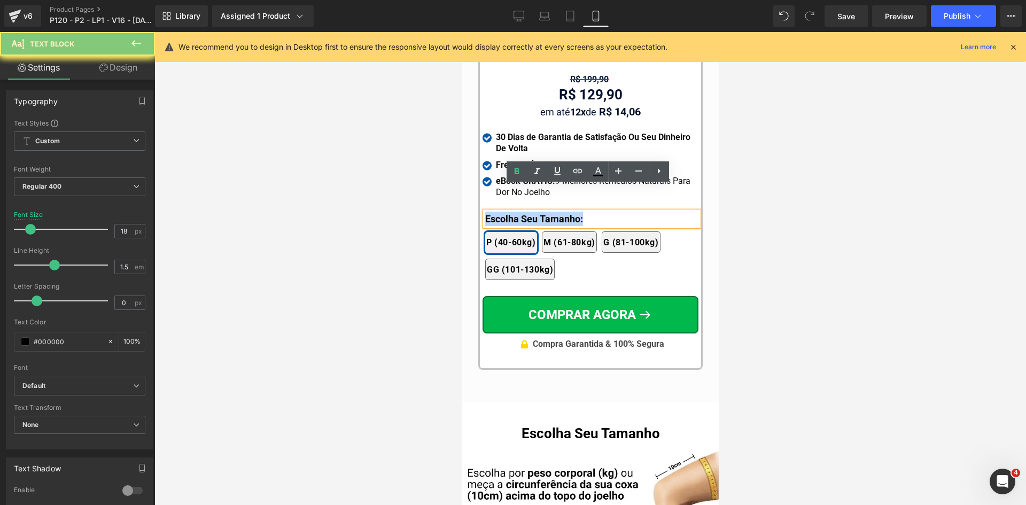
paste div
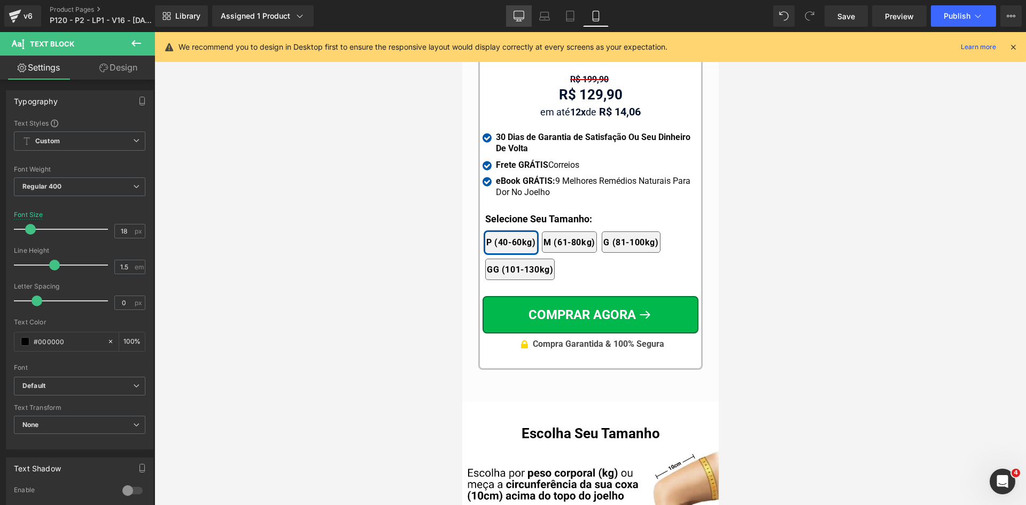
click at [524, 17] on icon at bounding box center [519, 15] width 10 height 8
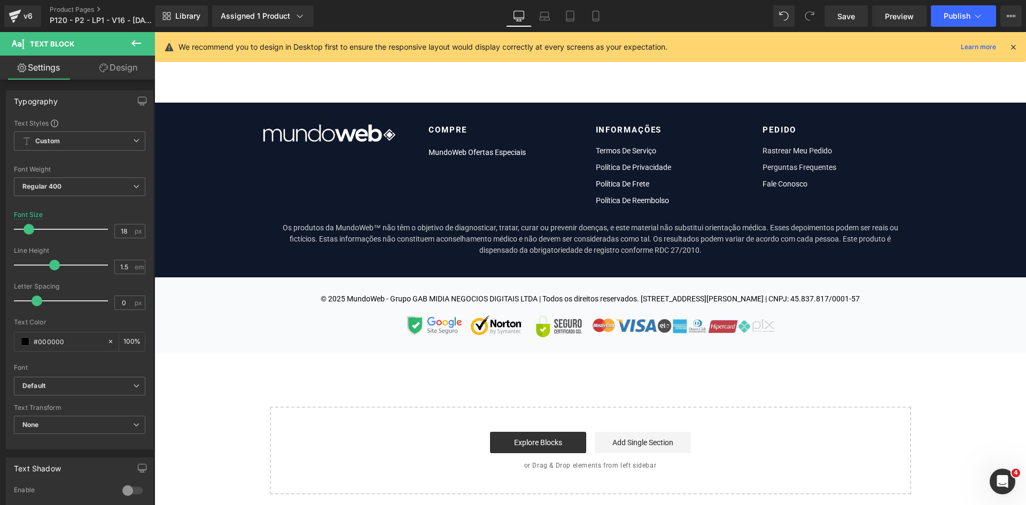
scroll to position [0, 0]
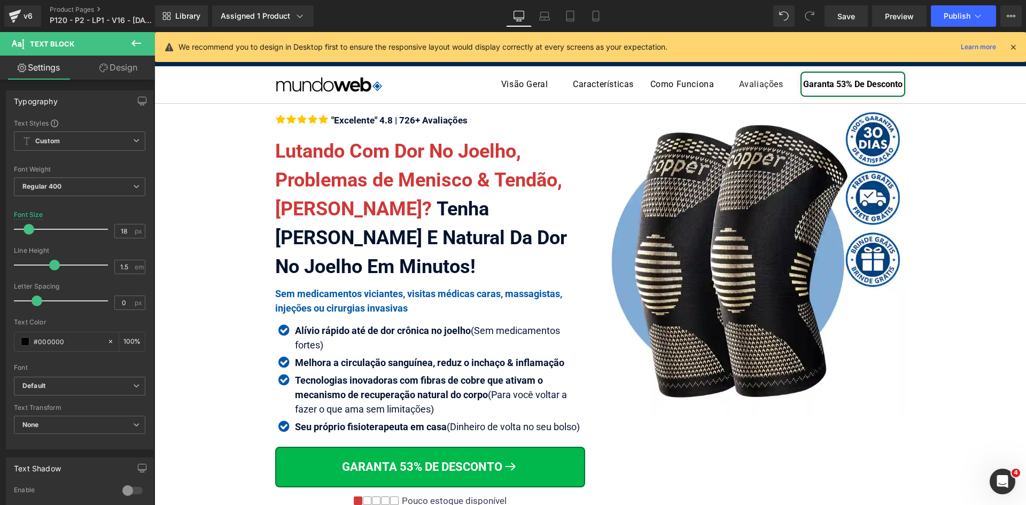
click at [1014, 48] on icon at bounding box center [1013, 47] width 10 height 10
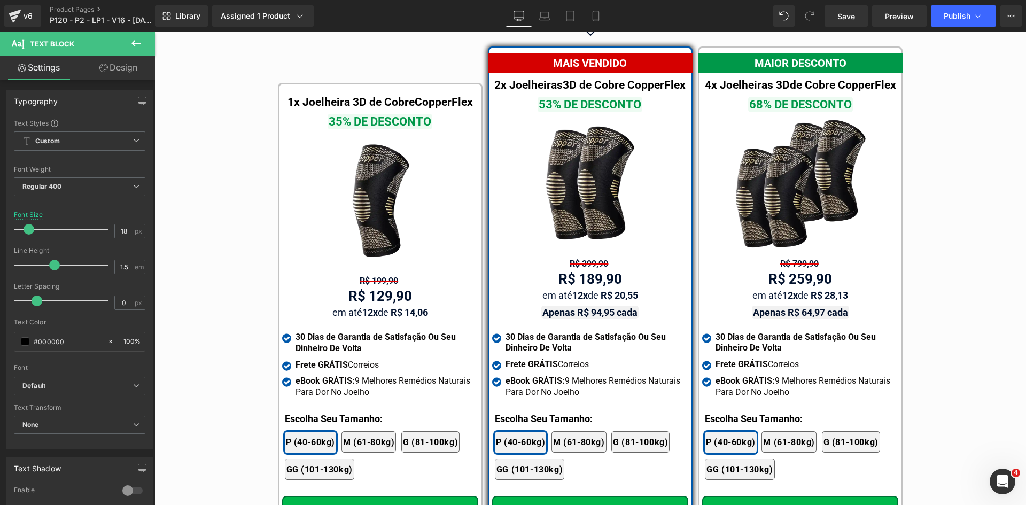
scroll to position [6203, 0]
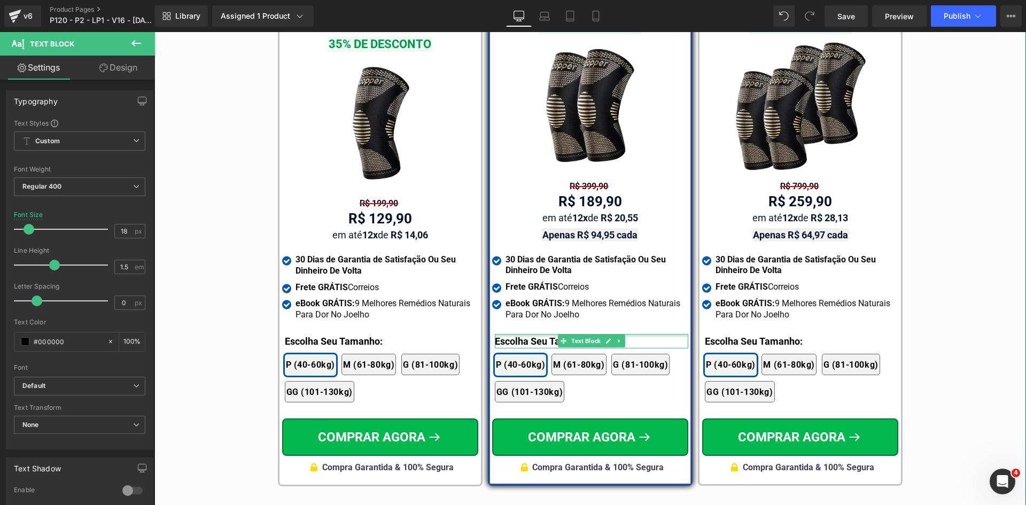
click at [503, 334] on div at bounding box center [591, 335] width 193 height 3
click at [503, 334] on p "Escolha Seu Tamanho:" at bounding box center [591, 341] width 193 height 14
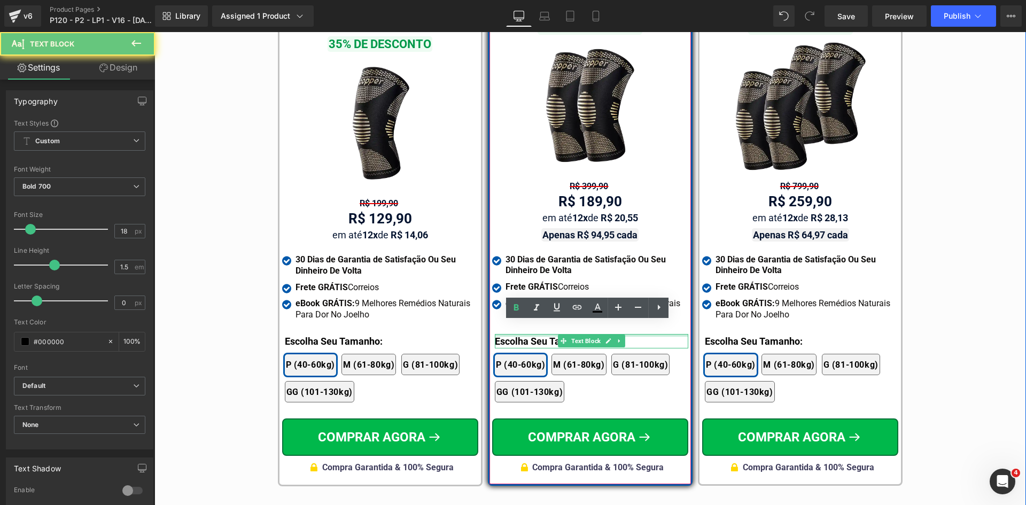
click at [503, 334] on p "Escolha Seu Tamanho:" at bounding box center [591, 341] width 193 height 14
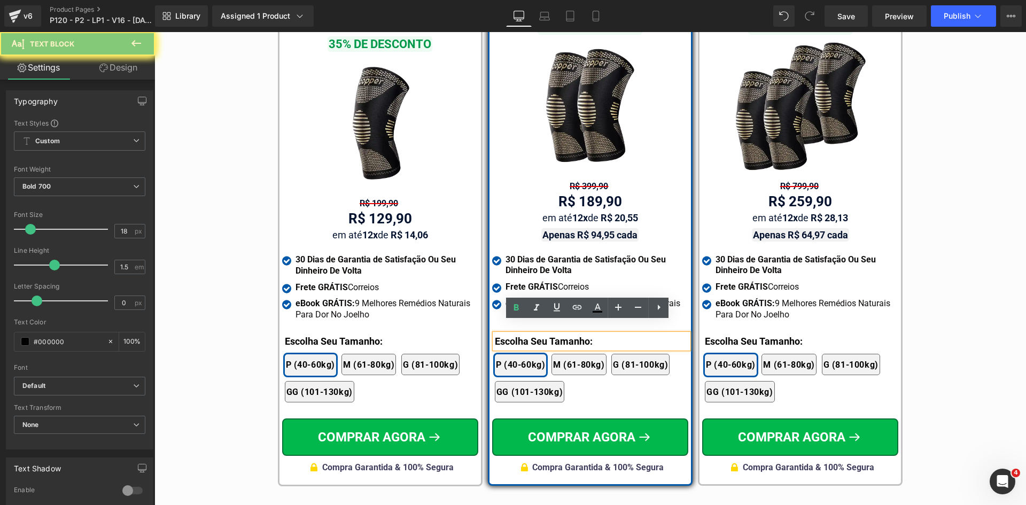
click at [503, 334] on p "Escolha Seu Tamanho:" at bounding box center [591, 341] width 193 height 14
paste div
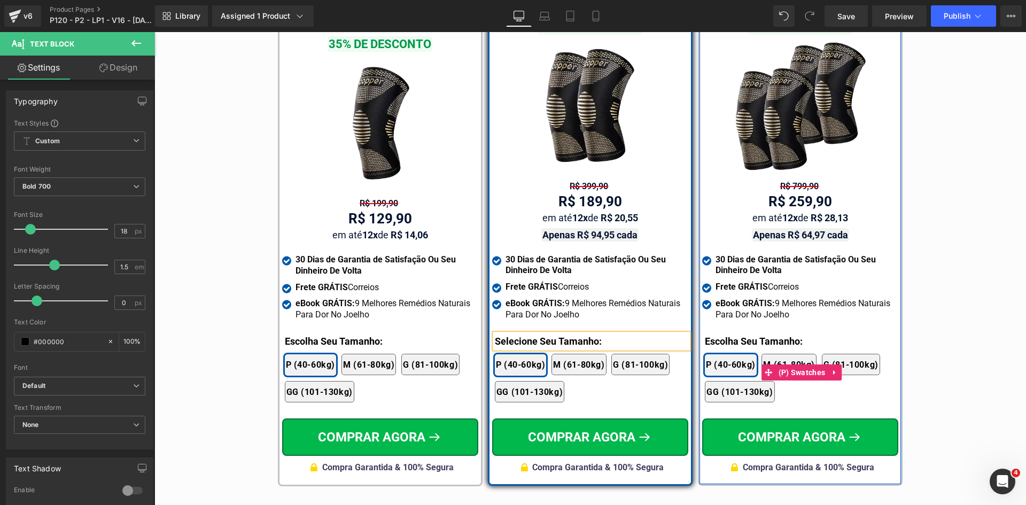
click at [722, 338] on div "2x Joelheiras 4x Joelheiras 1x Joelheira 3x Joelheiras P (40-60kg) M (61-80kg) …" at bounding box center [801, 373] width 193 height 70
click at [154, 32] on div at bounding box center [154, 32] width 0 height 0
click at [722, 334] on p "Escolha Seu Tamanho:" at bounding box center [801, 341] width 193 height 14
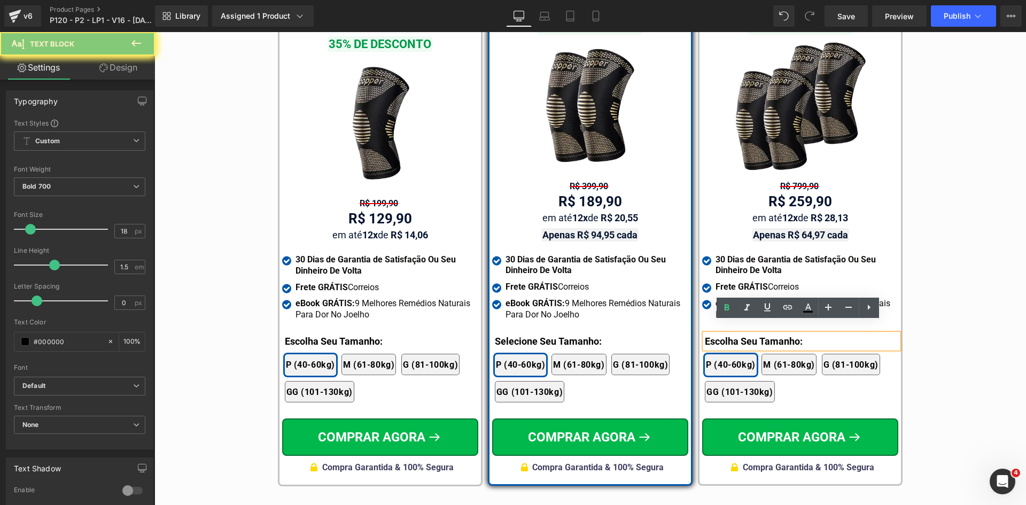
click at [722, 334] on p "Escolha Seu Tamanho:" at bounding box center [801, 341] width 193 height 14
paste div
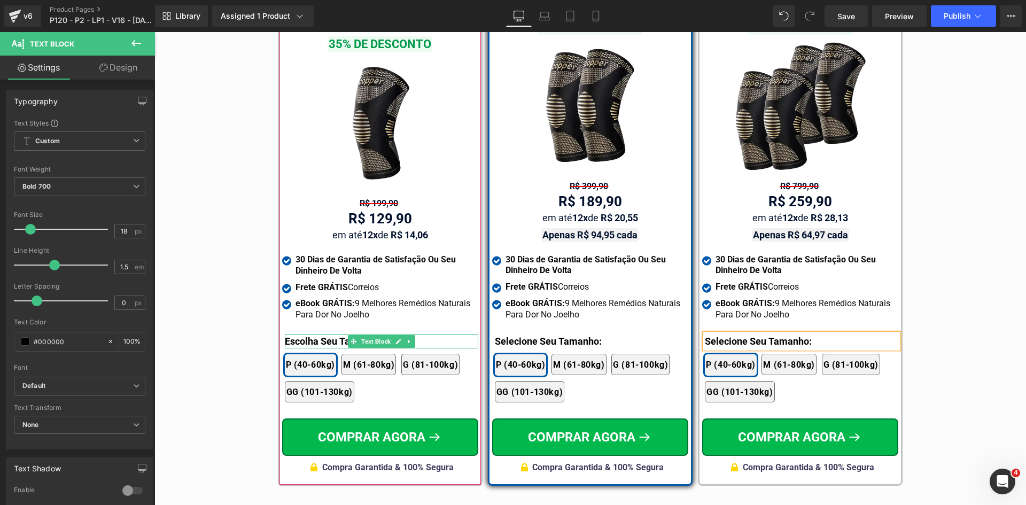
click at [295, 334] on div at bounding box center [381, 335] width 193 height 3
click at [295, 334] on p "Escolha Seu Tamanho:" at bounding box center [381, 341] width 193 height 14
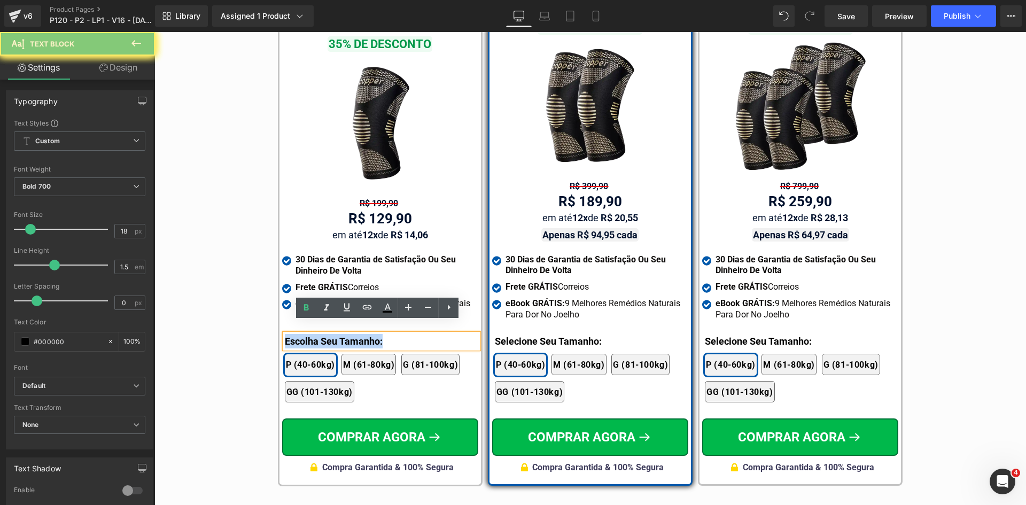
click at [295, 334] on p "Escolha Seu Tamanho:" at bounding box center [381, 341] width 193 height 14
paste div
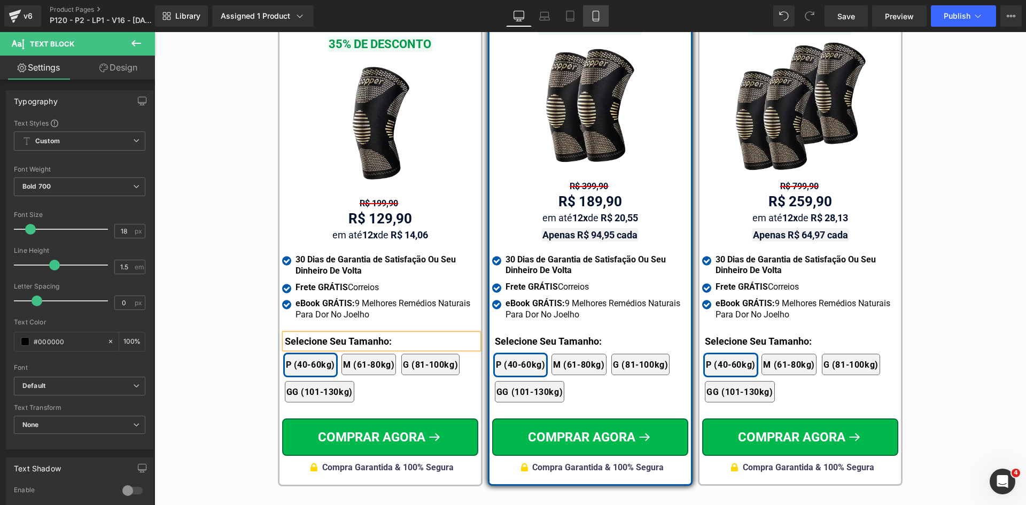
drag, startPoint x: 600, startPoint y: 14, endPoint x: 593, endPoint y: 18, distance: 7.9
click at [599, 14] on icon at bounding box center [596, 16] width 11 height 11
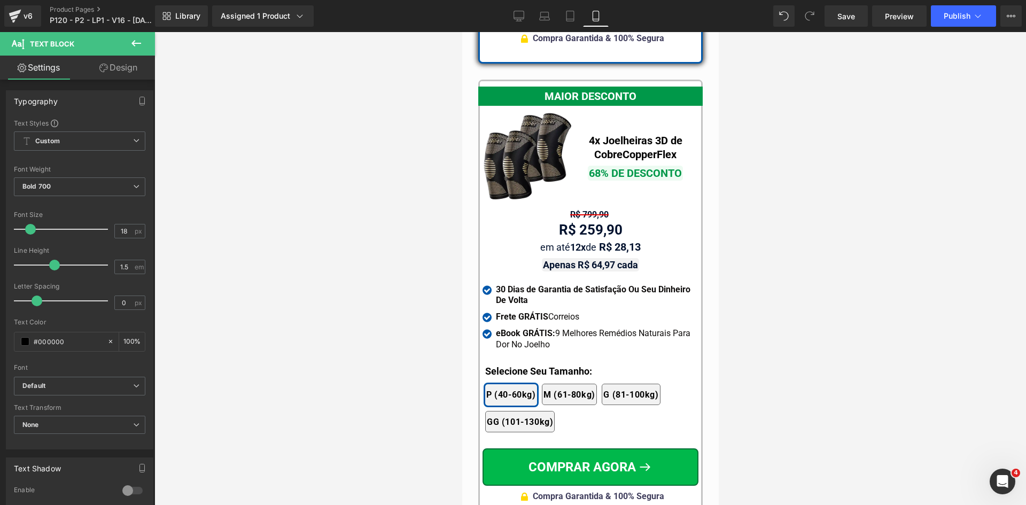
scroll to position [9775, 0]
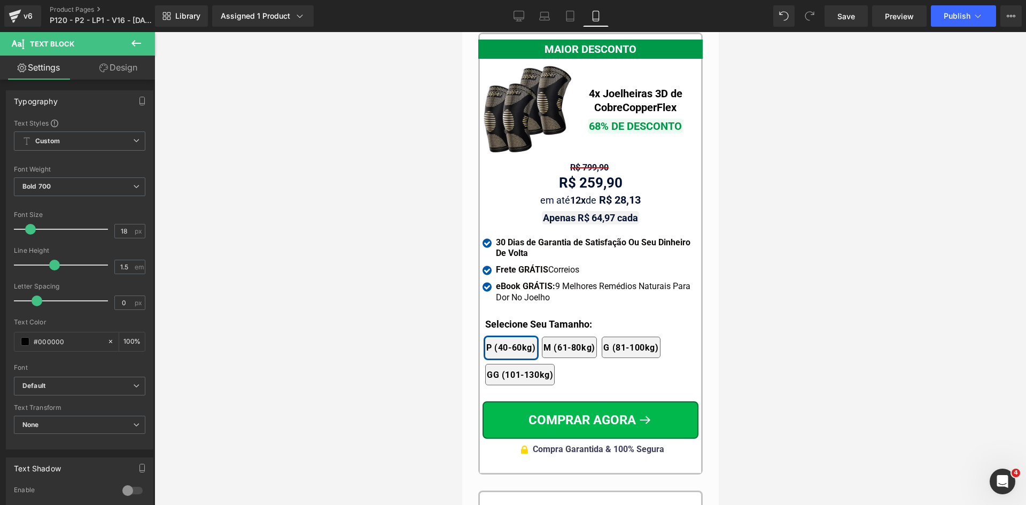
drag, startPoint x: 715, startPoint y: 56, endPoint x: 1181, endPoint y: 409, distance: 584.8
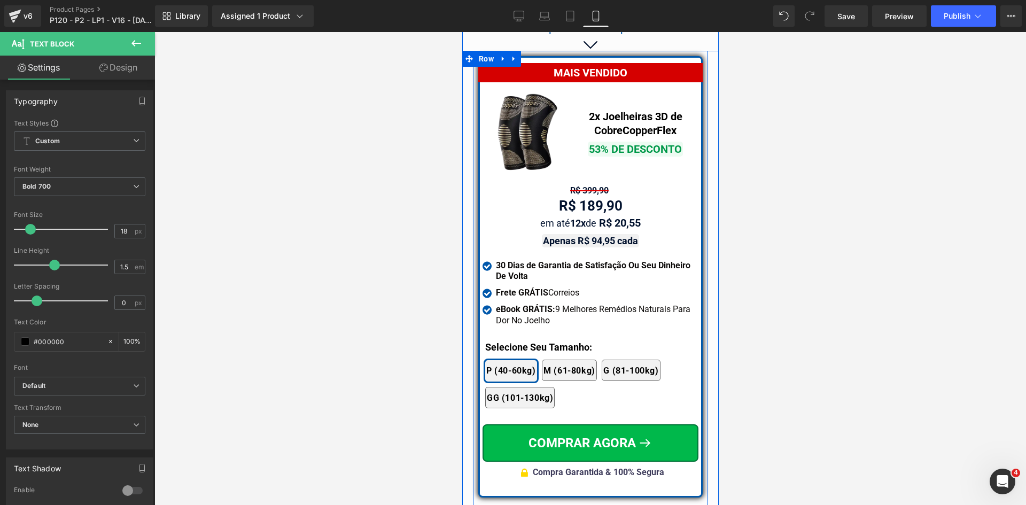
scroll to position [9080, 0]
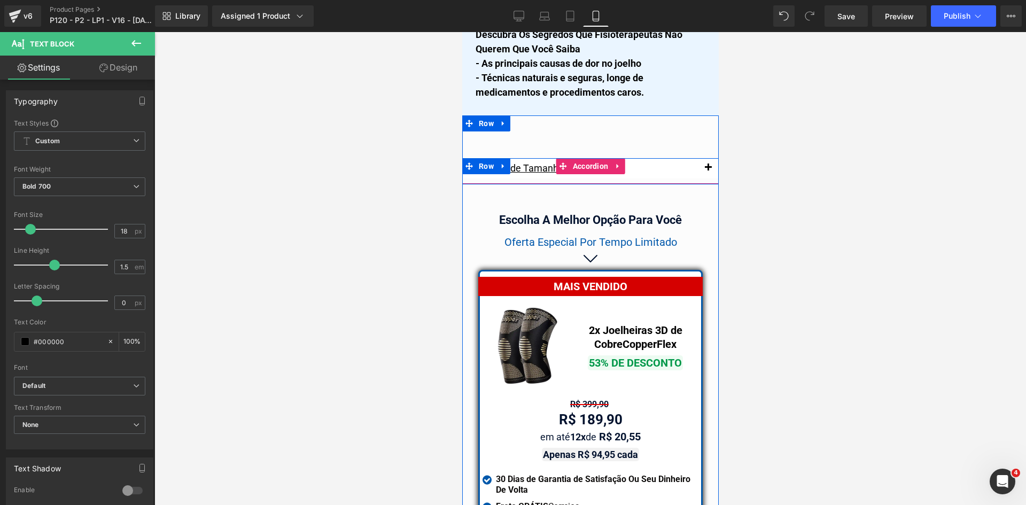
click at [705, 158] on button "button" at bounding box center [707, 168] width 21 height 20
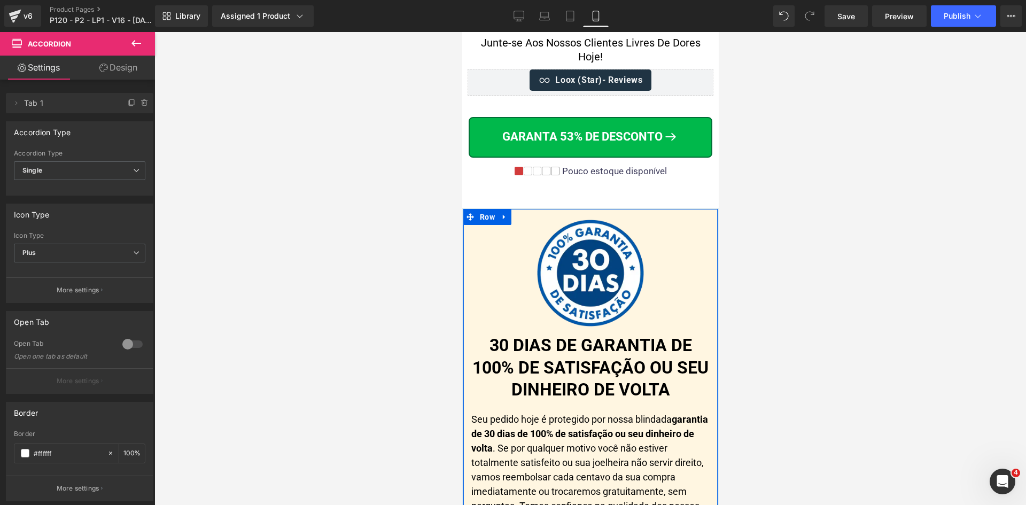
scroll to position [11378, 0]
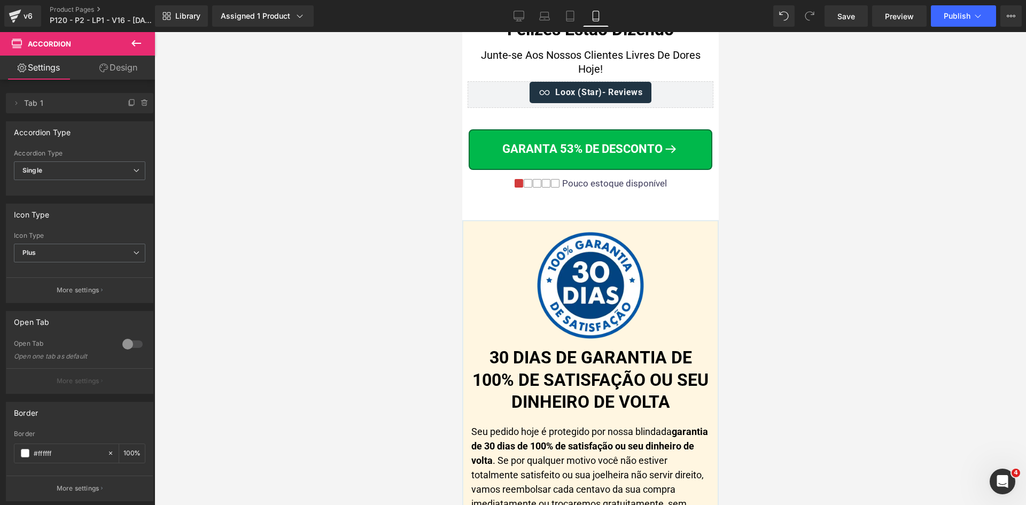
click at [648, 178] on p "Pouco estoque disponível" at bounding box center [614, 183] width 105 height 11
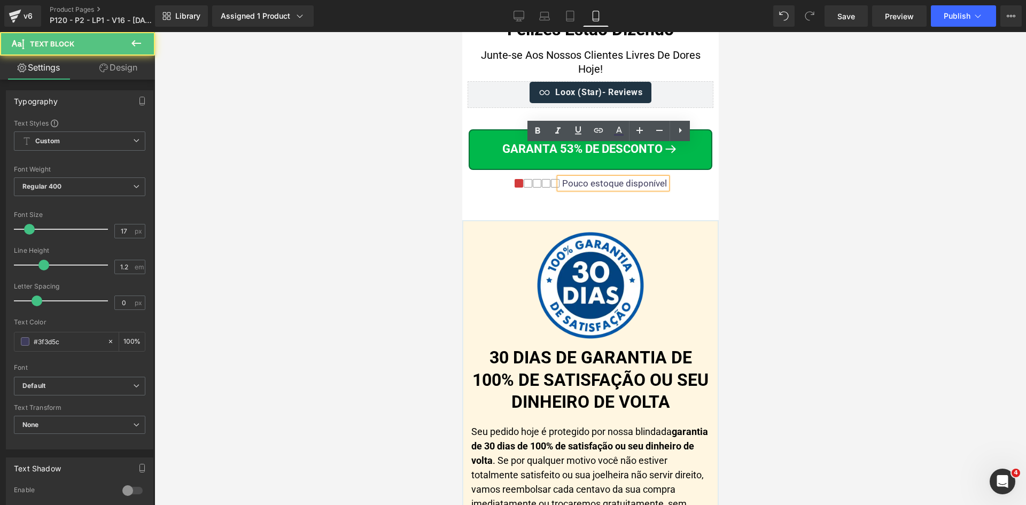
click at [648, 178] on p "Pouco estoque disponível" at bounding box center [614, 183] width 105 height 11
drag, startPoint x: 221, startPoint y: 189, endPoint x: 732, endPoint y: 219, distance: 512.3
click at [768, 219] on div at bounding box center [590, 268] width 872 height 473
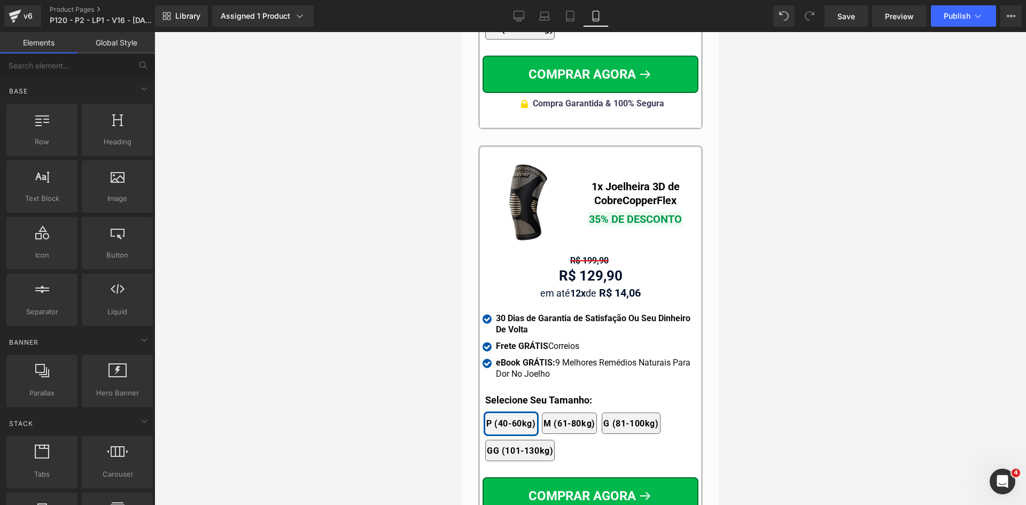
scroll to position [10523, 0]
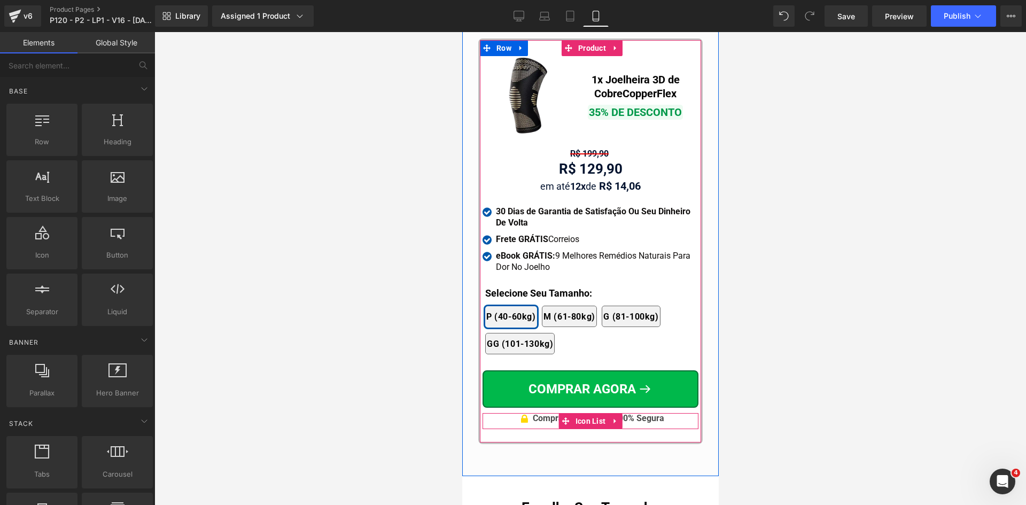
click at [462, 32] on div at bounding box center [462, 32] width 0 height 0
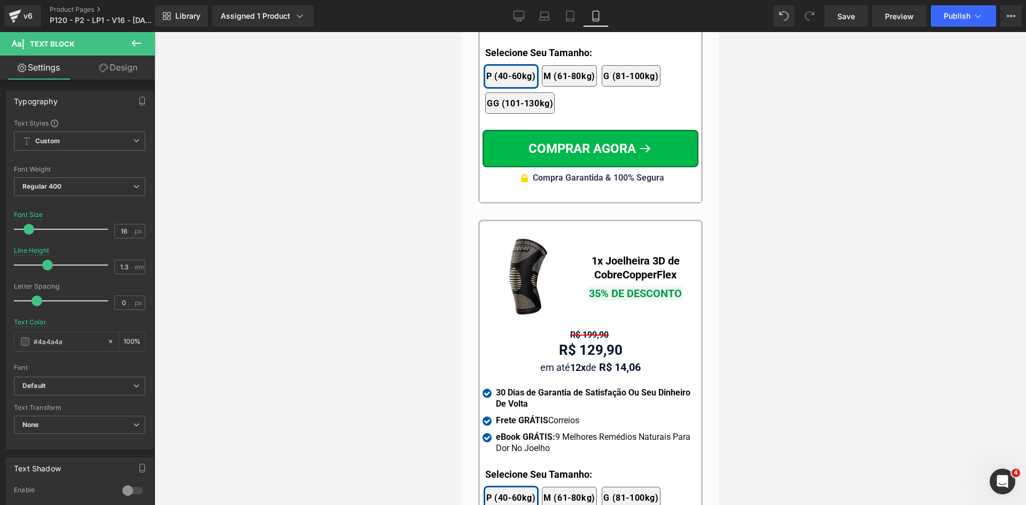
scroll to position [10309, 0]
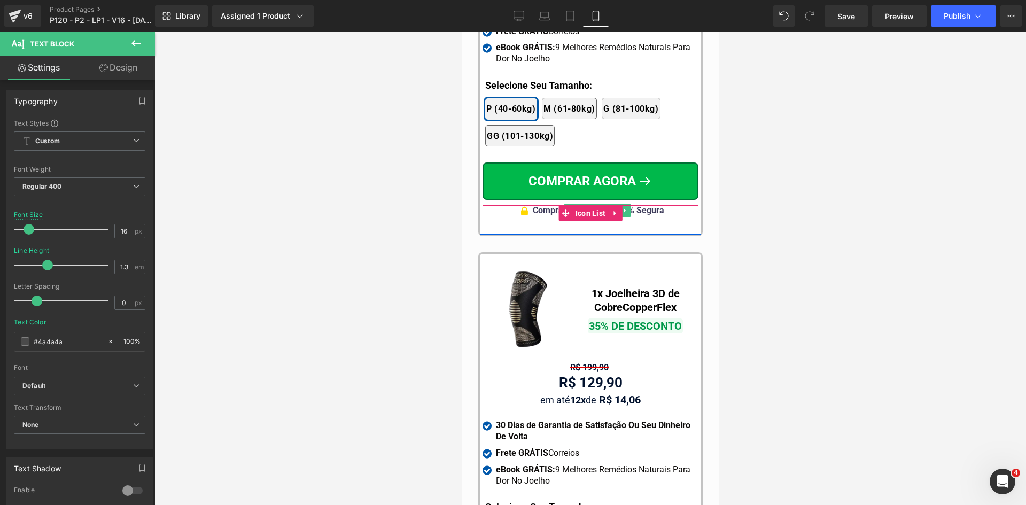
click at [641, 205] on span "Compra Garantida & 100% Segura" at bounding box center [597, 210] width 131 height 10
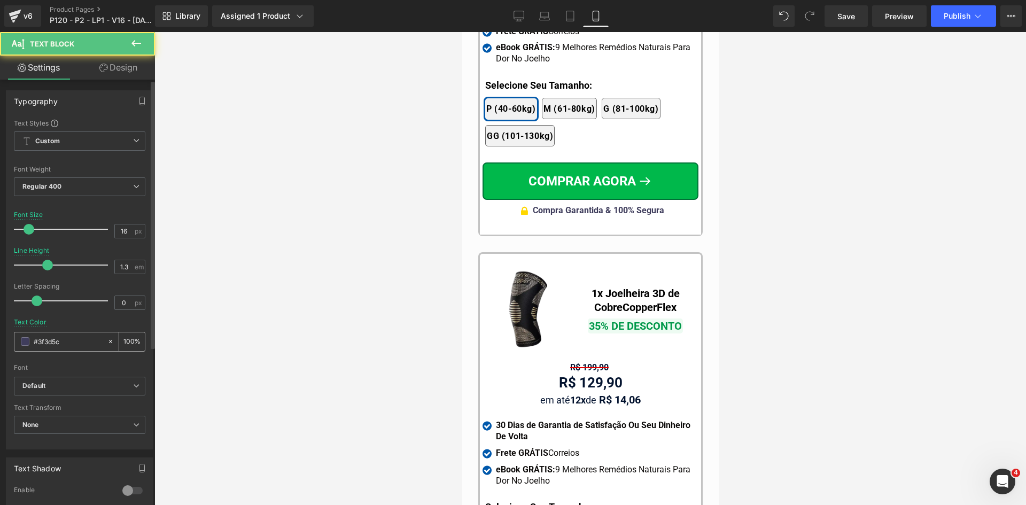
click at [65, 339] on input "#3f3d5c" at bounding box center [68, 342] width 68 height 12
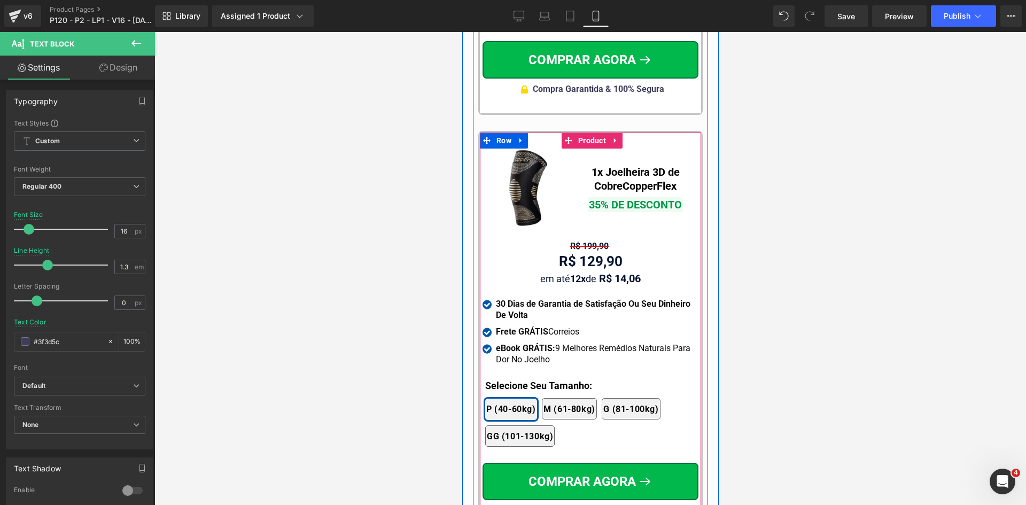
scroll to position [10630, 0]
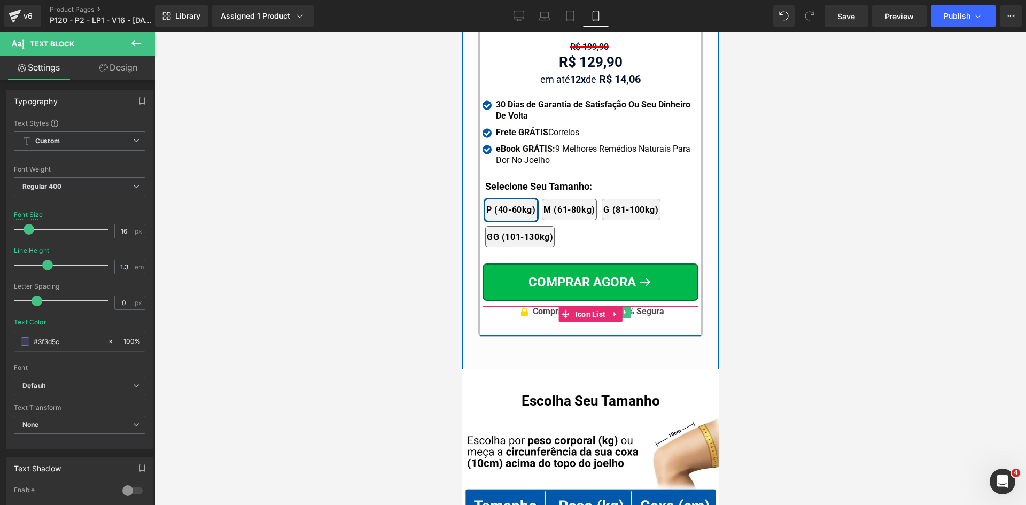
click at [649, 306] on span "Compra Garantida & 100% Segura" at bounding box center [597, 311] width 131 height 10
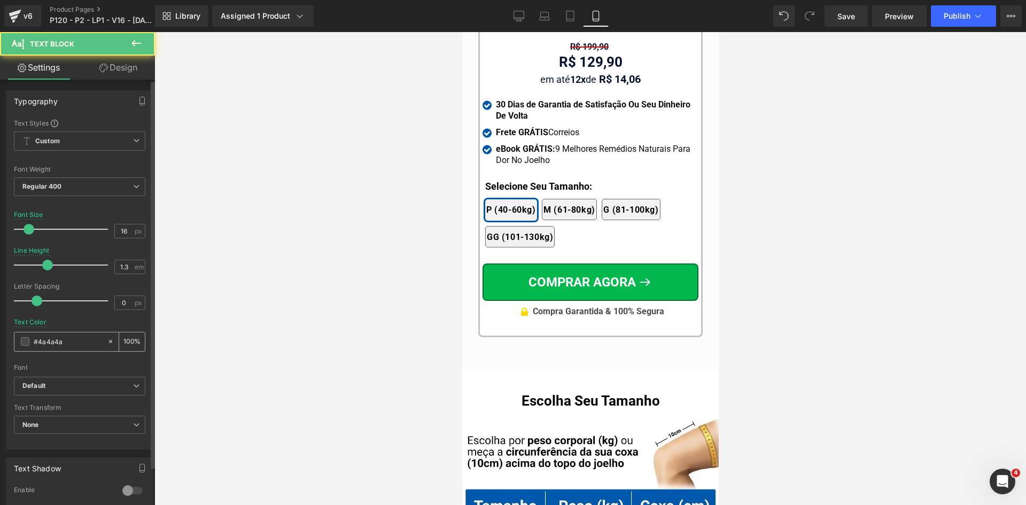
click at [96, 339] on input "#4a4a4a" at bounding box center [68, 342] width 68 height 12
paste input "3f3d5c"
type input "#3f3d5c"
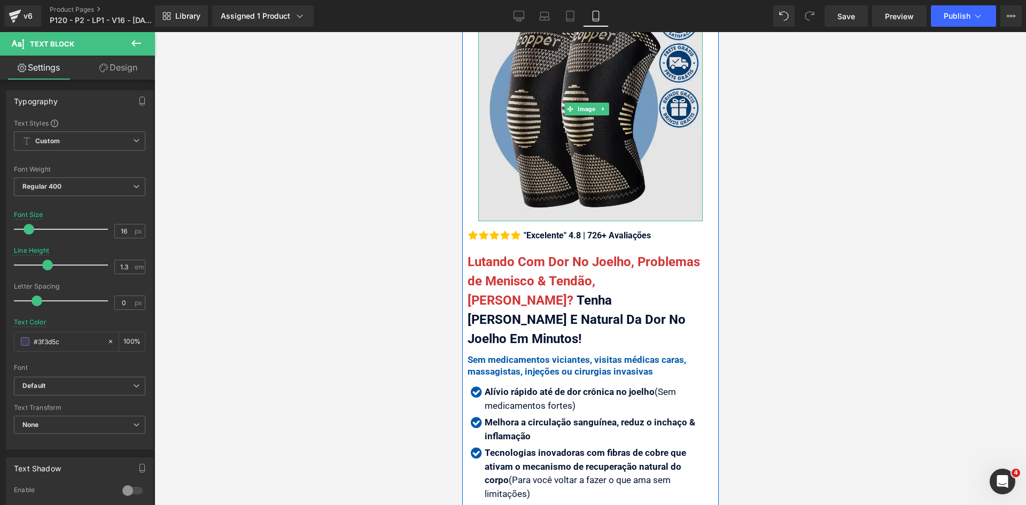
scroll to position [160, 0]
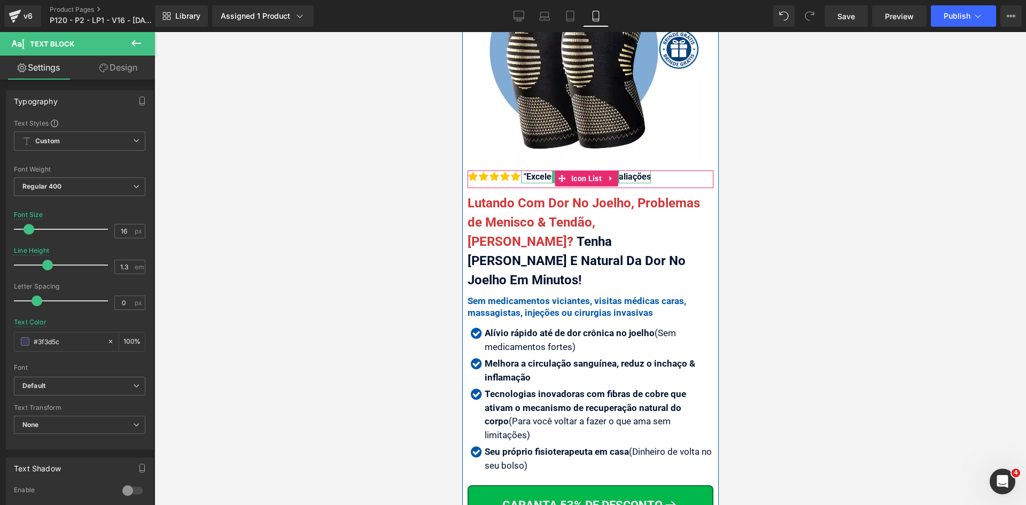
click at [641, 170] on div ""Excelente" 4.8 | 726+ Avaliações" at bounding box center [586, 176] width 130 height 13
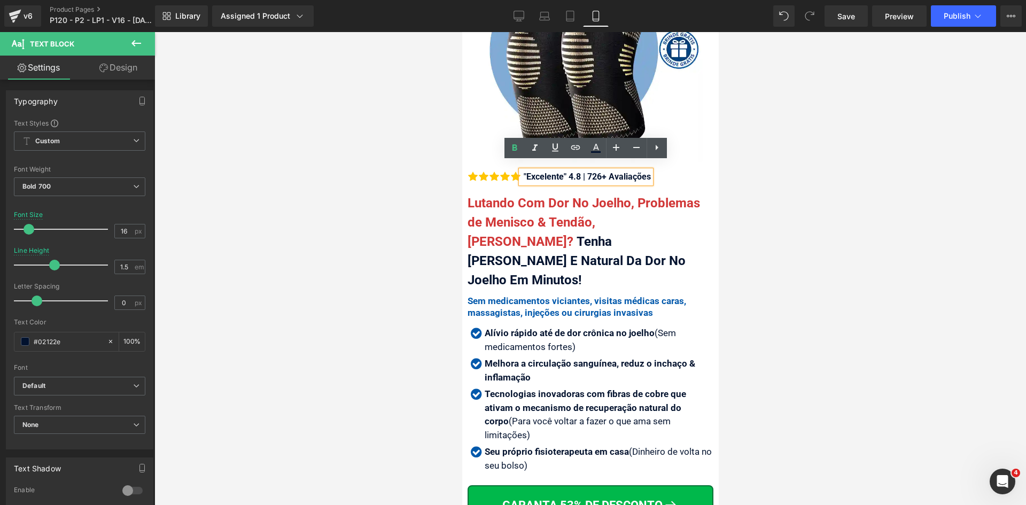
click at [606, 170] on div ""Excelente" 4.8 | 726+ Avaliações" at bounding box center [586, 176] width 130 height 13
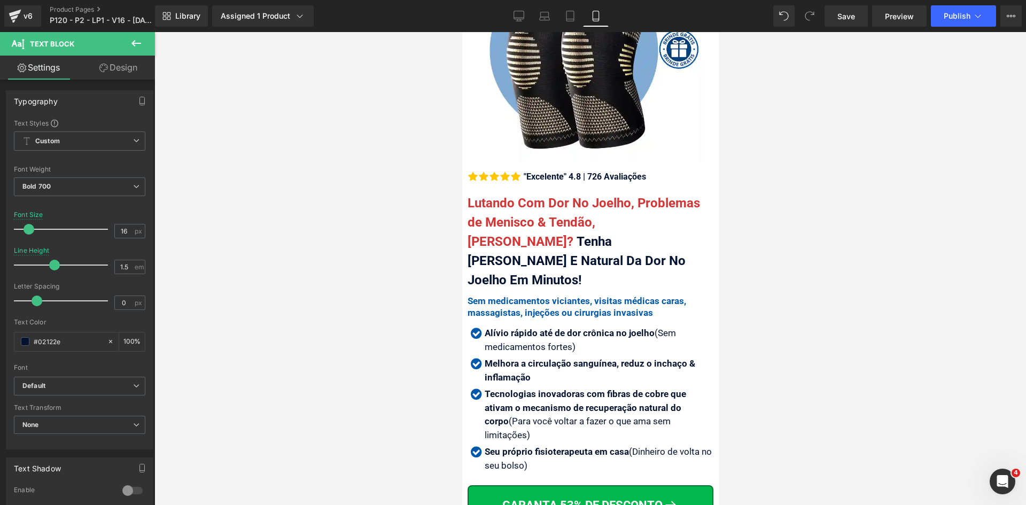
click at [987, 3] on div "Library Assigned 1 Product Product Preview Joelheira 3D de Cobre CopperFlex Man…" at bounding box center [590, 16] width 871 height 32
click at [981, 17] on icon at bounding box center [978, 16] width 11 height 11
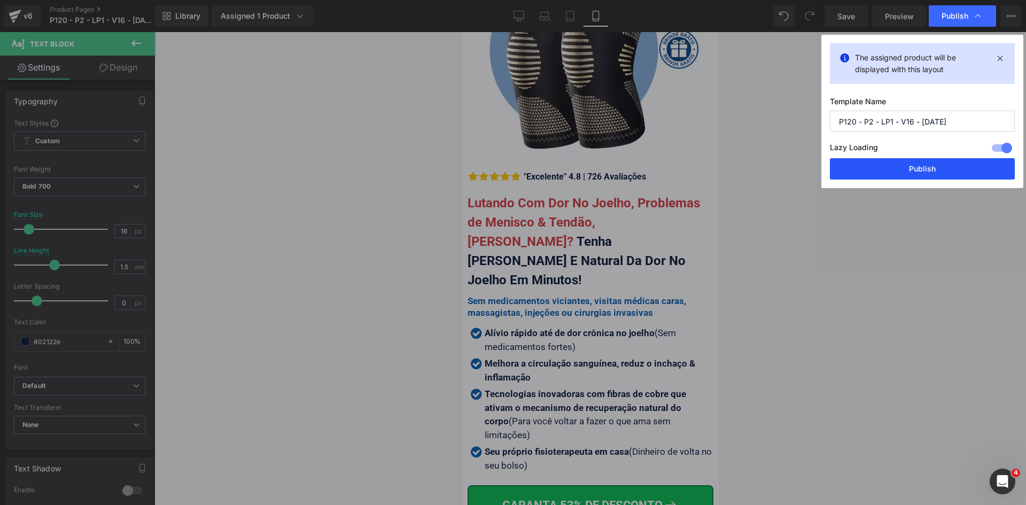
click at [953, 168] on button "Publish" at bounding box center [922, 168] width 185 height 21
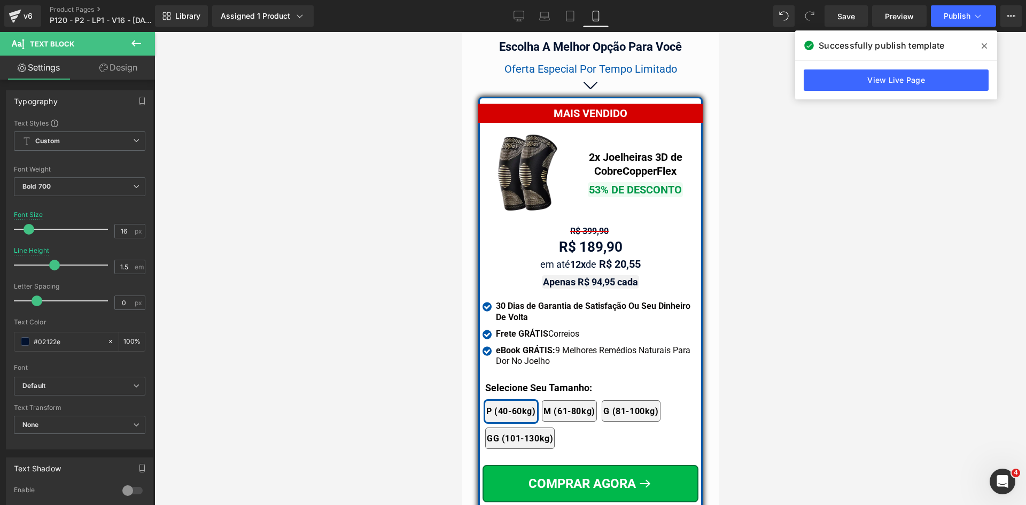
scroll to position [9483, 0]
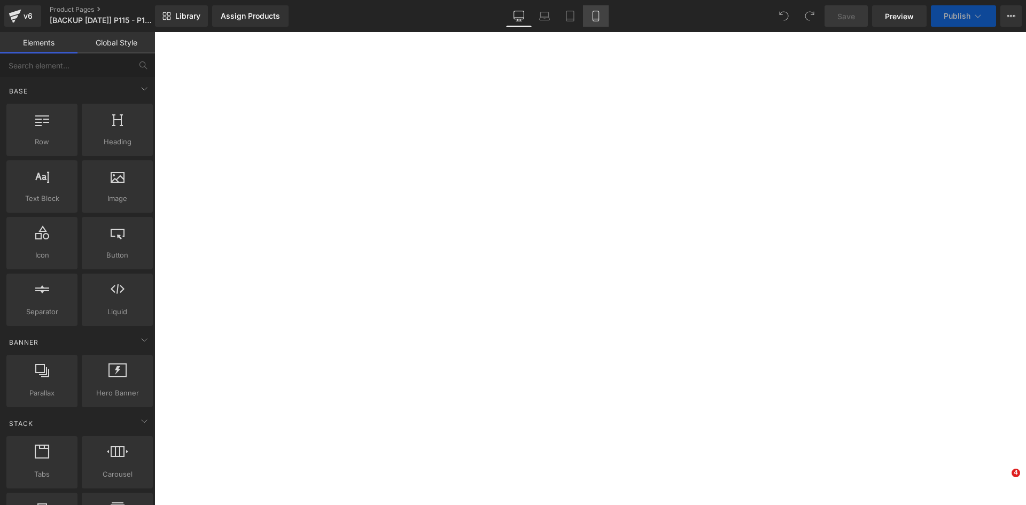
click at [593, 14] on icon at bounding box center [596, 16] width 6 height 10
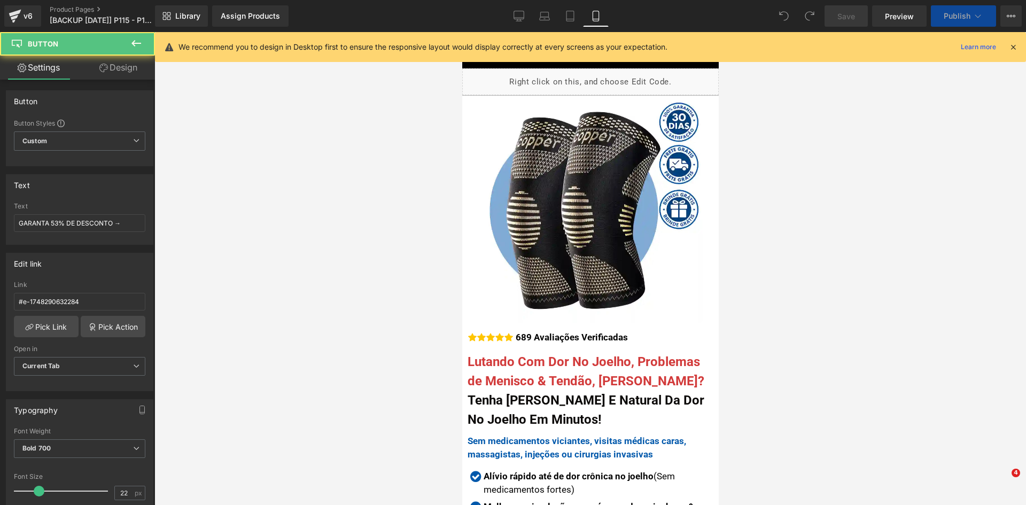
scroll to position [267, 0]
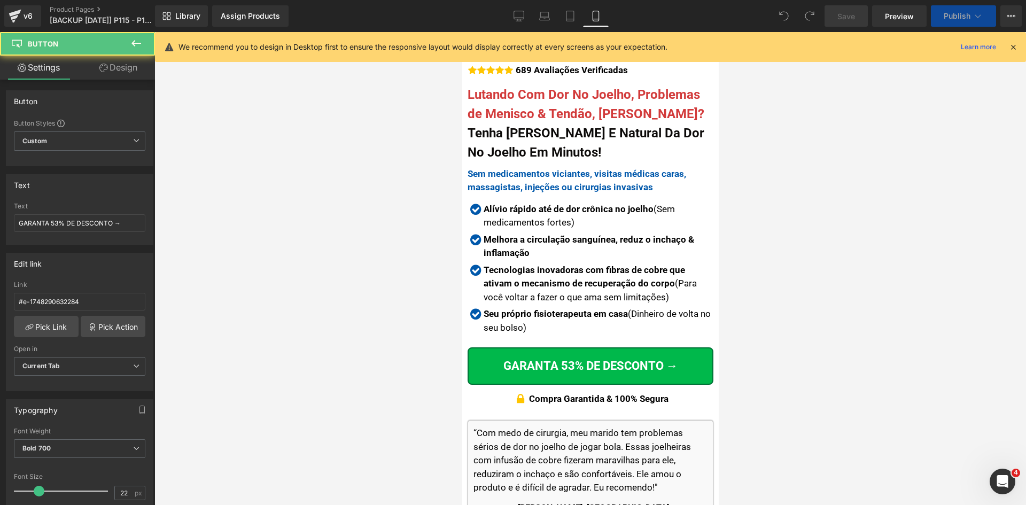
click at [651, 393] on p "Compra Garantida & 100% Segura" at bounding box center [598, 399] width 139 height 12
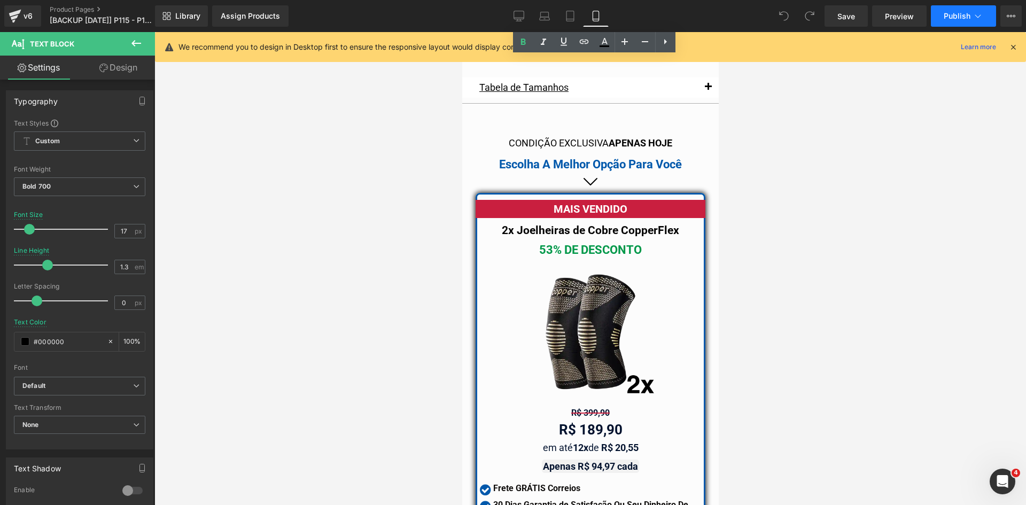
scroll to position [9309, 0]
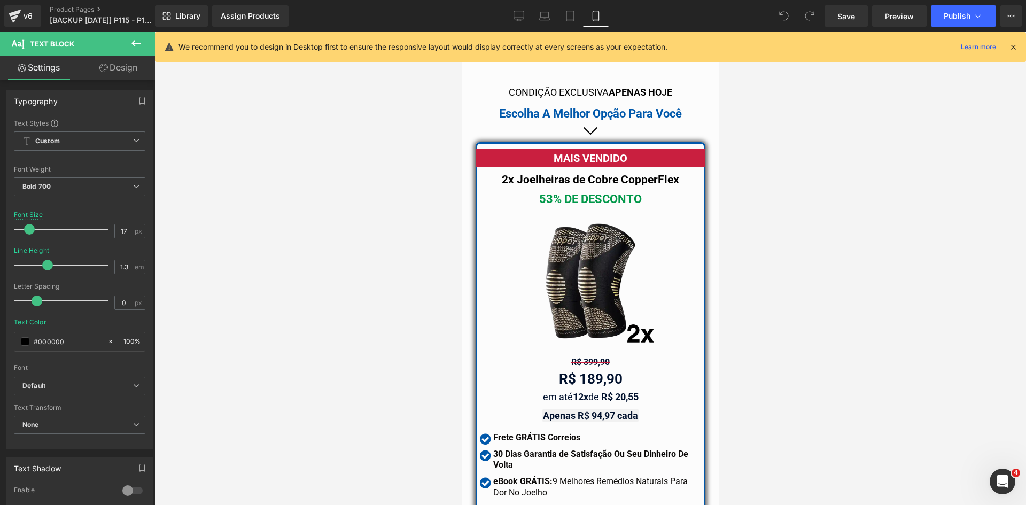
click at [1014, 47] on icon at bounding box center [1013, 47] width 10 height 10
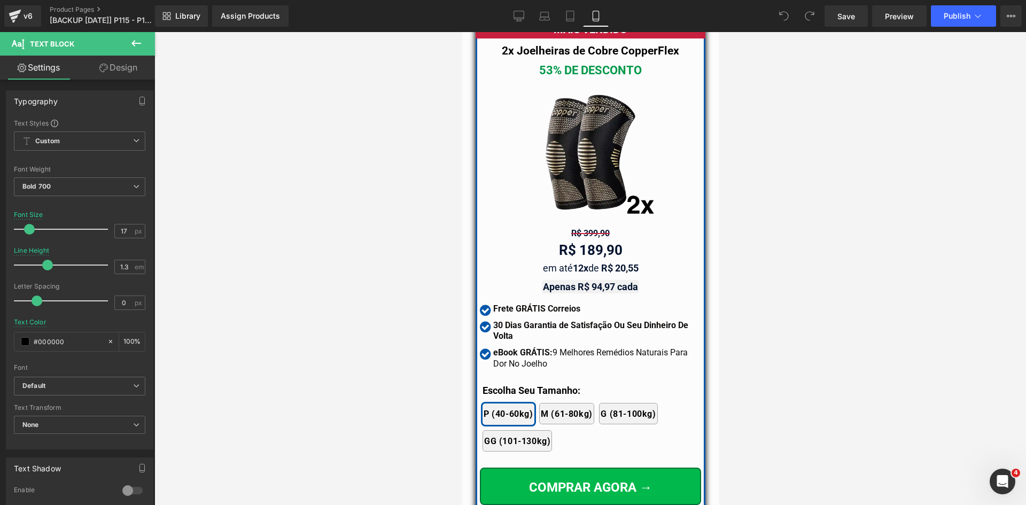
scroll to position [9523, 0]
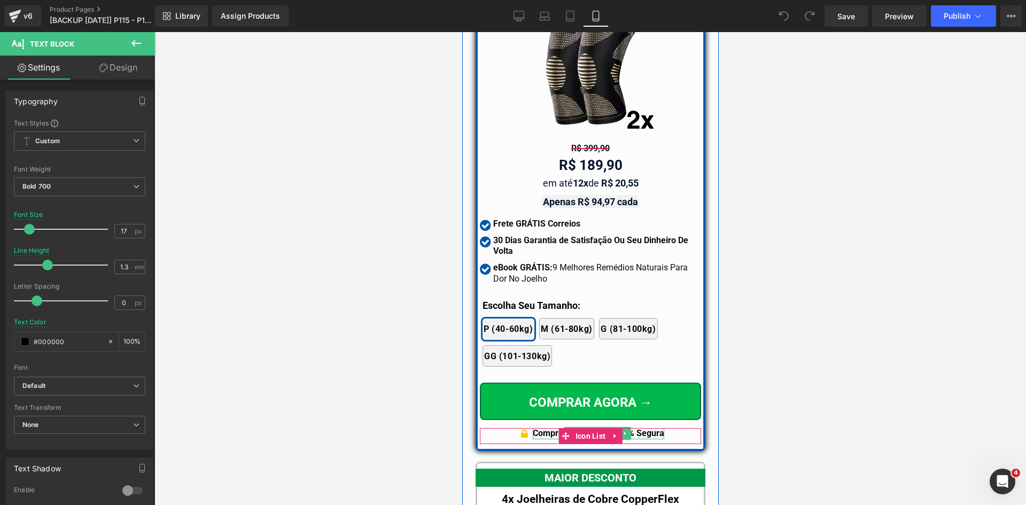
click at [646, 428] on p "Compra Garantida & 100% Segura" at bounding box center [597, 433] width 131 height 11
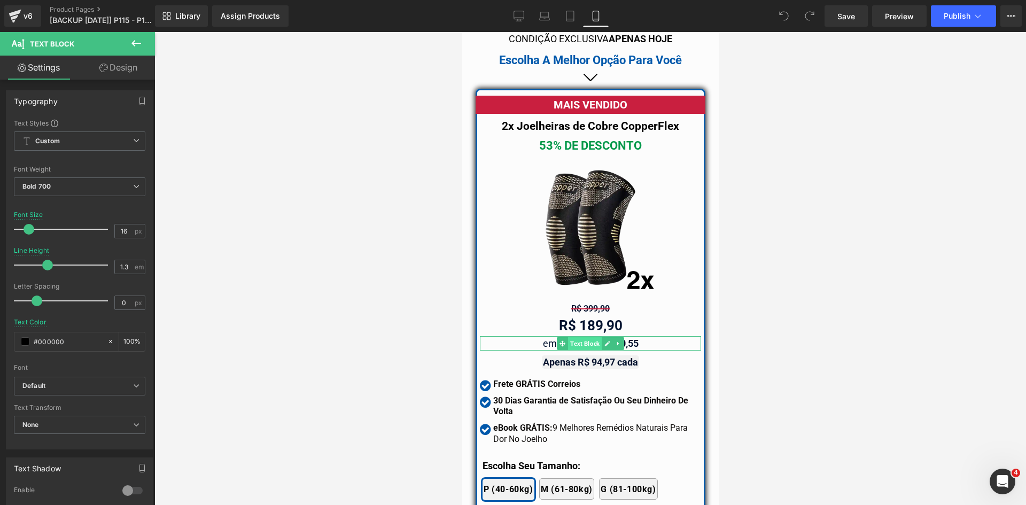
scroll to position [9255, 0]
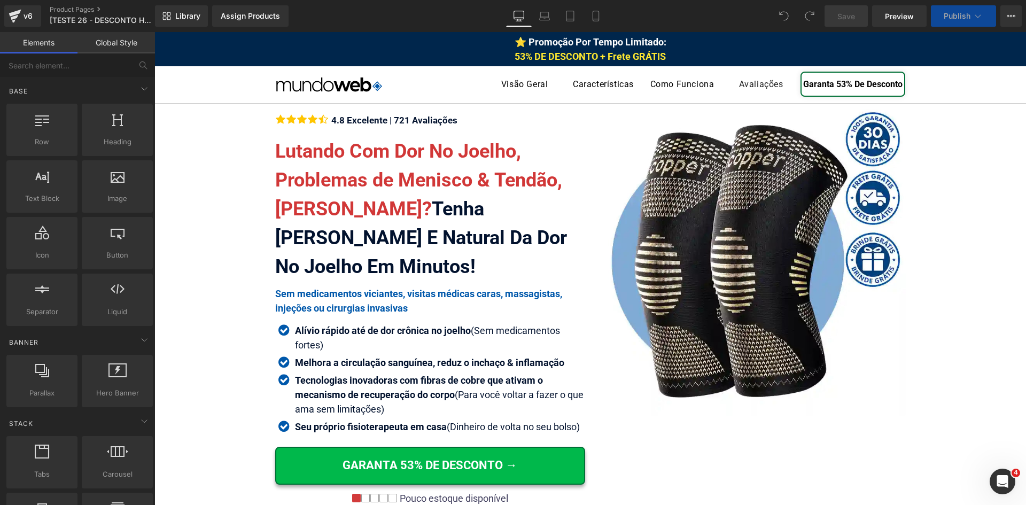
click at [592, 15] on icon at bounding box center [596, 16] width 11 height 11
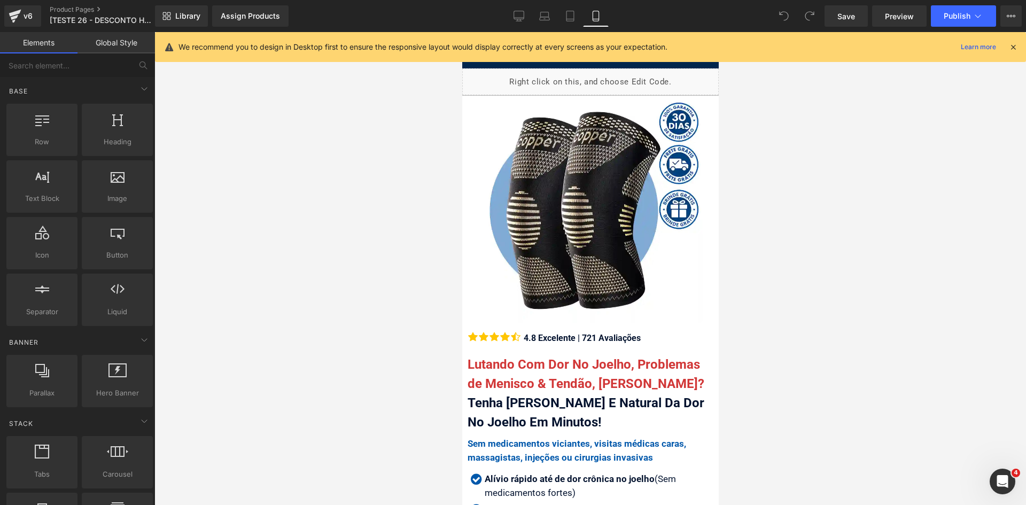
click at [616, 395] on span "Tenha [PERSON_NAME] E Natural Da Dor No Joelho Em Minutos!" at bounding box center [585, 412] width 237 height 34
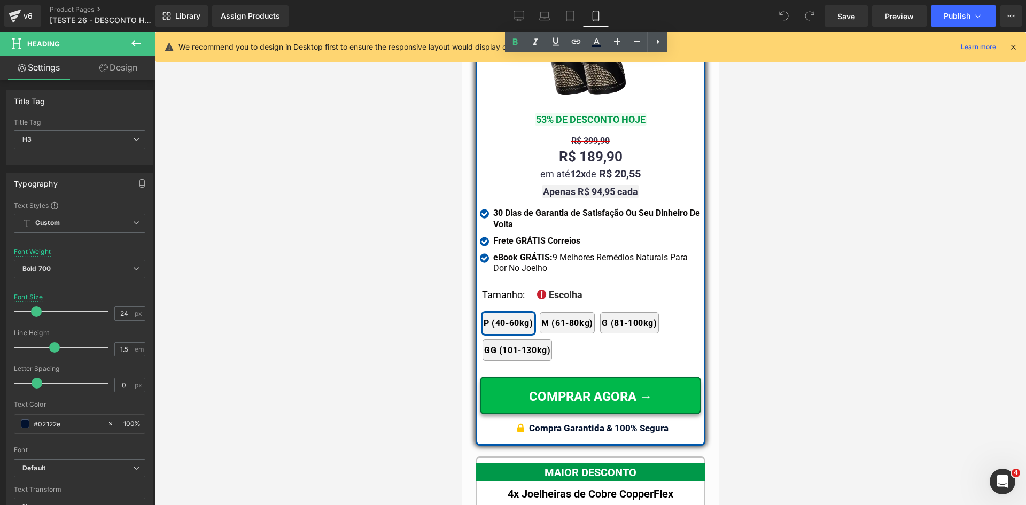
scroll to position [9587, 0]
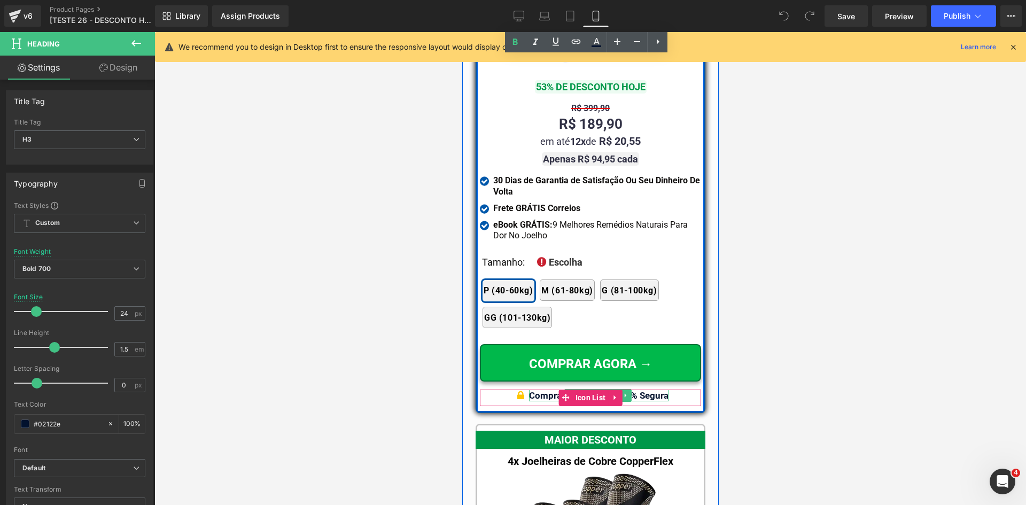
click at [649, 390] on div "Compra Garantida & 100% Segura" at bounding box center [598, 396] width 139 height 12
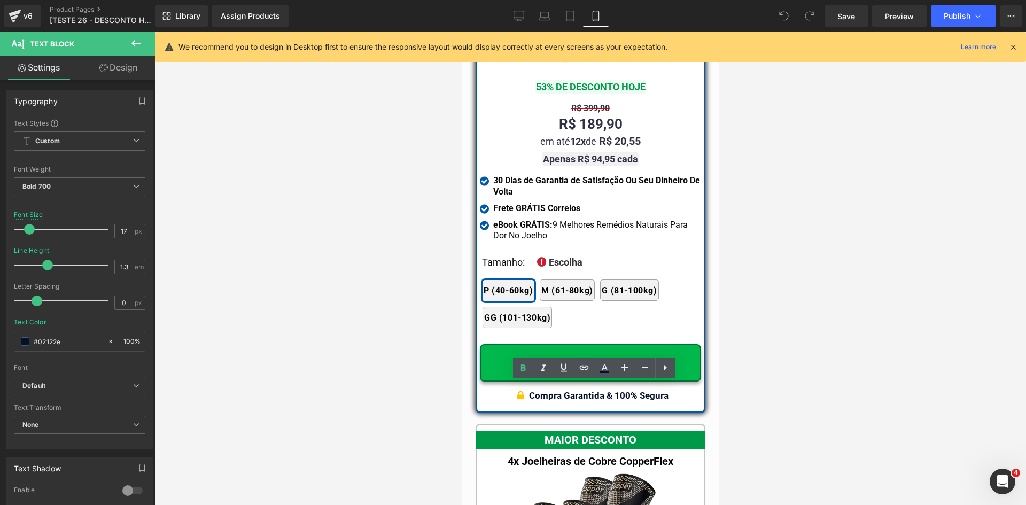
click at [845, 395] on div at bounding box center [590, 268] width 872 height 473
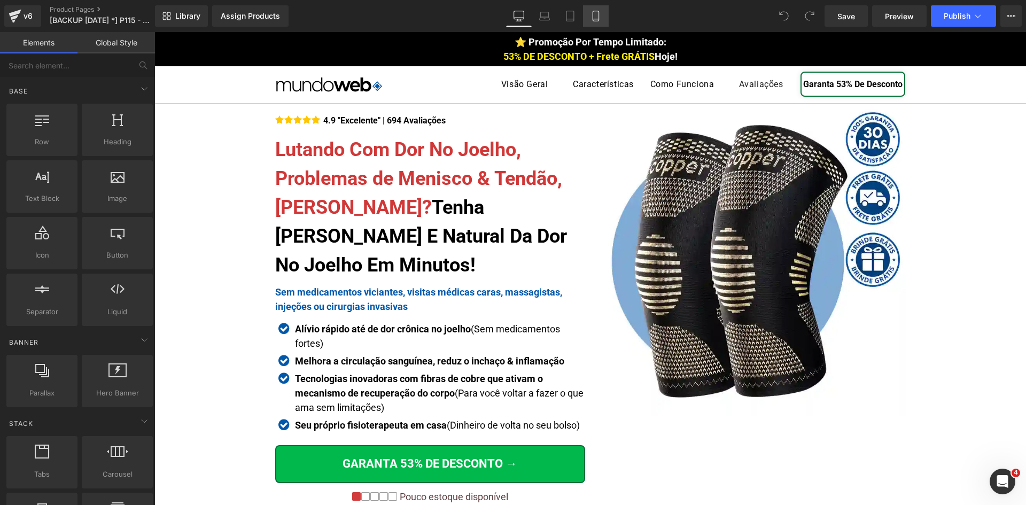
click at [592, 24] on link "Mobile" at bounding box center [596, 15] width 26 height 21
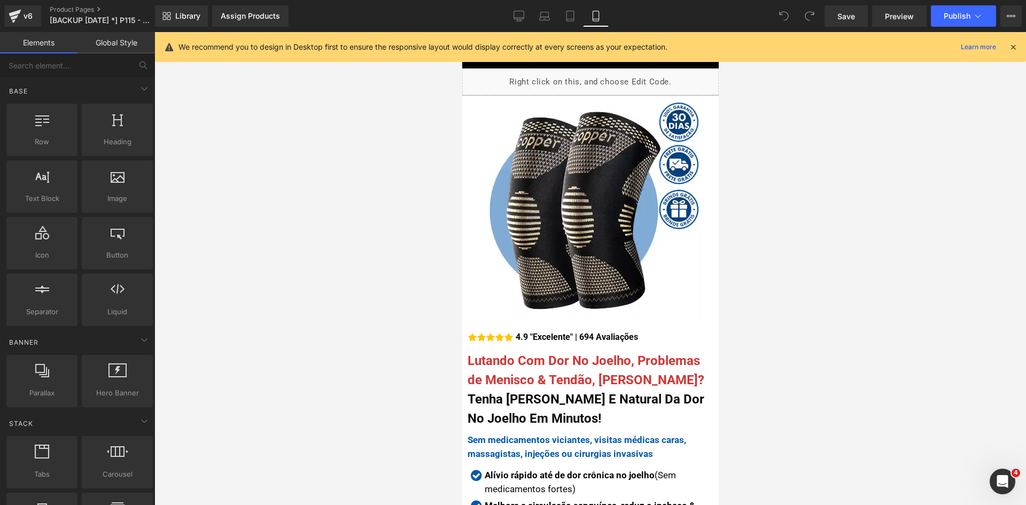
click at [1013, 50] on icon at bounding box center [1013, 47] width 10 height 10
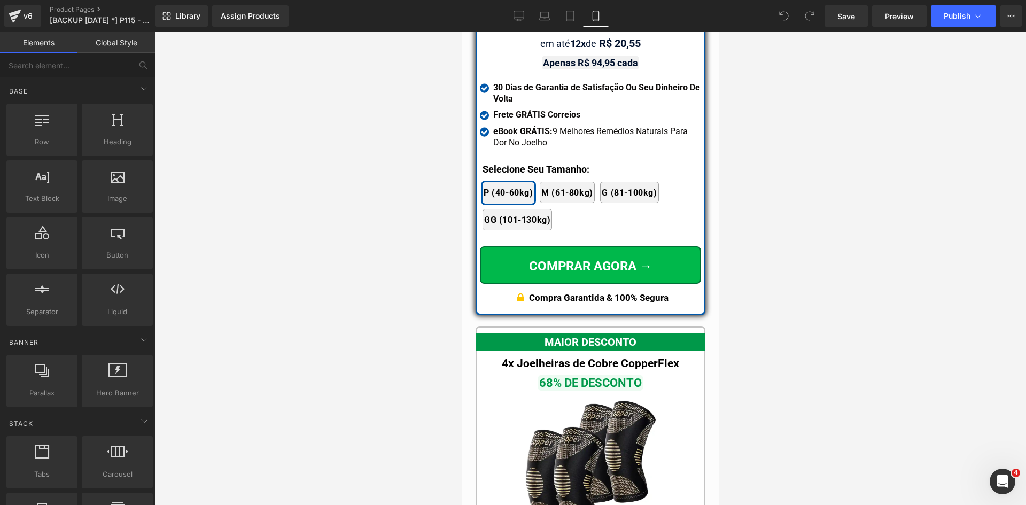
scroll to position [9934, 0]
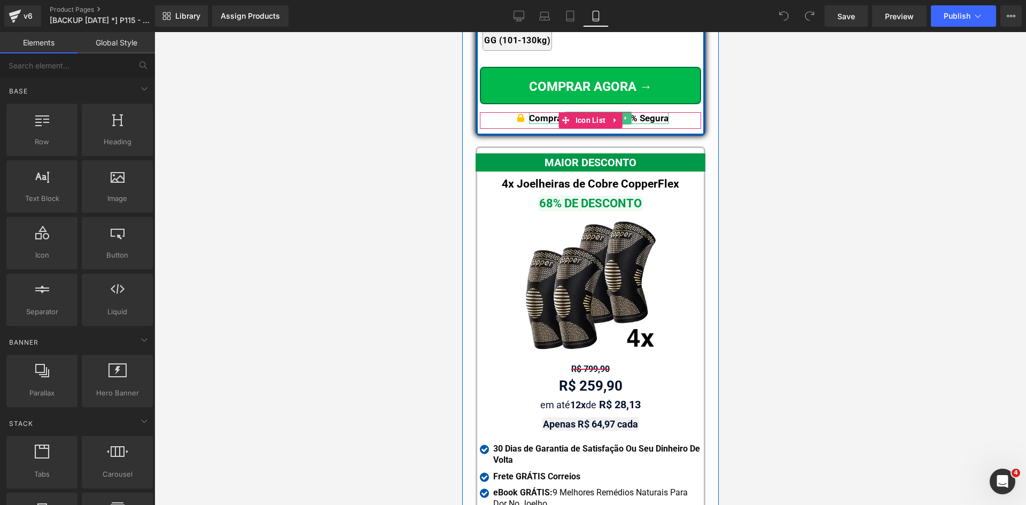
click at [647, 112] on p "Compra Garantida & 100% Segura" at bounding box center [598, 118] width 139 height 12
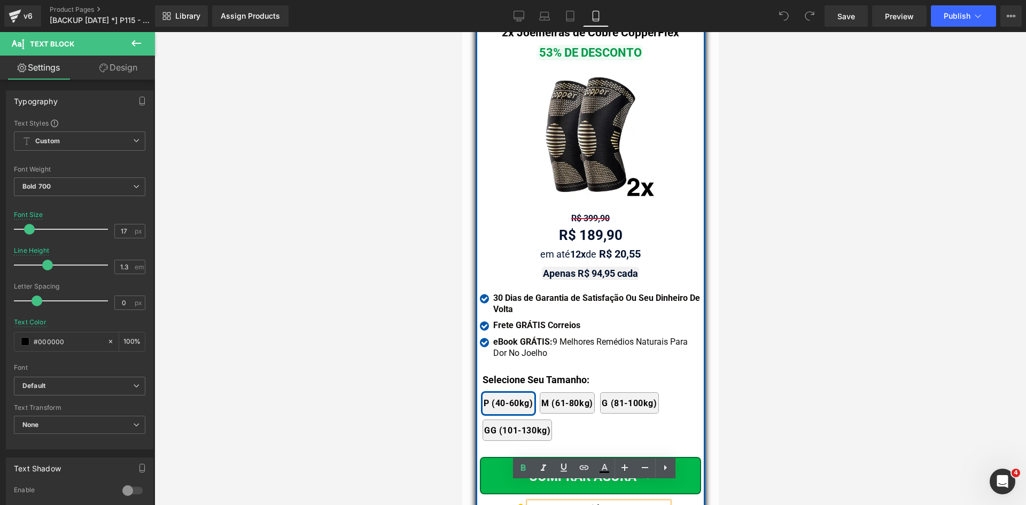
scroll to position [9613, 0]
